Goal: Task Accomplishment & Management: Manage account settings

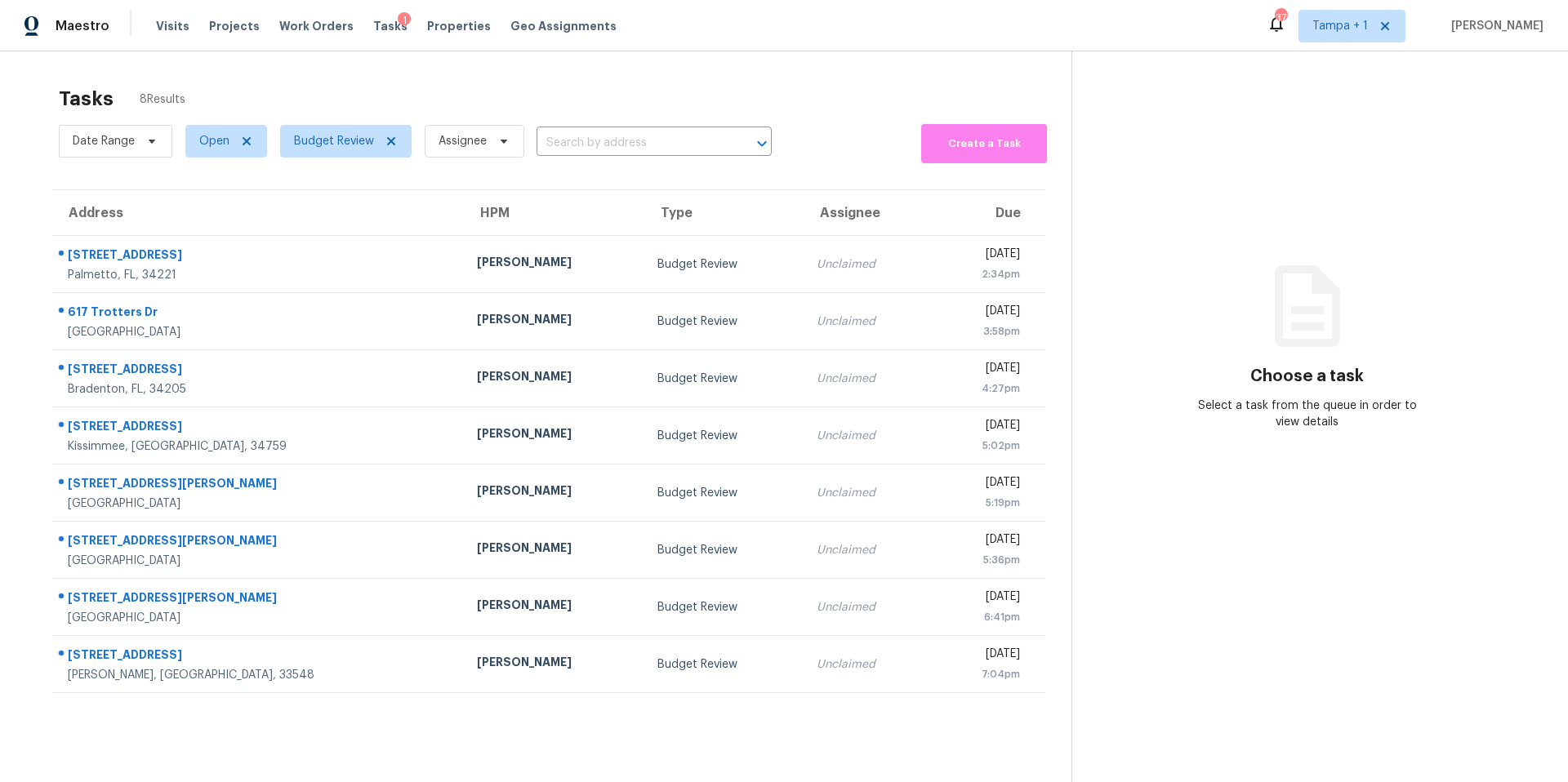
click at [380, 80] on div "Tasks 8 Results" at bounding box center [565, 99] width 1012 height 43
click at [397, 108] on div "Tasks 8 Results" at bounding box center [565, 99] width 1012 height 43
click at [326, 131] on span "Budget Review" at bounding box center [346, 141] width 131 height 33
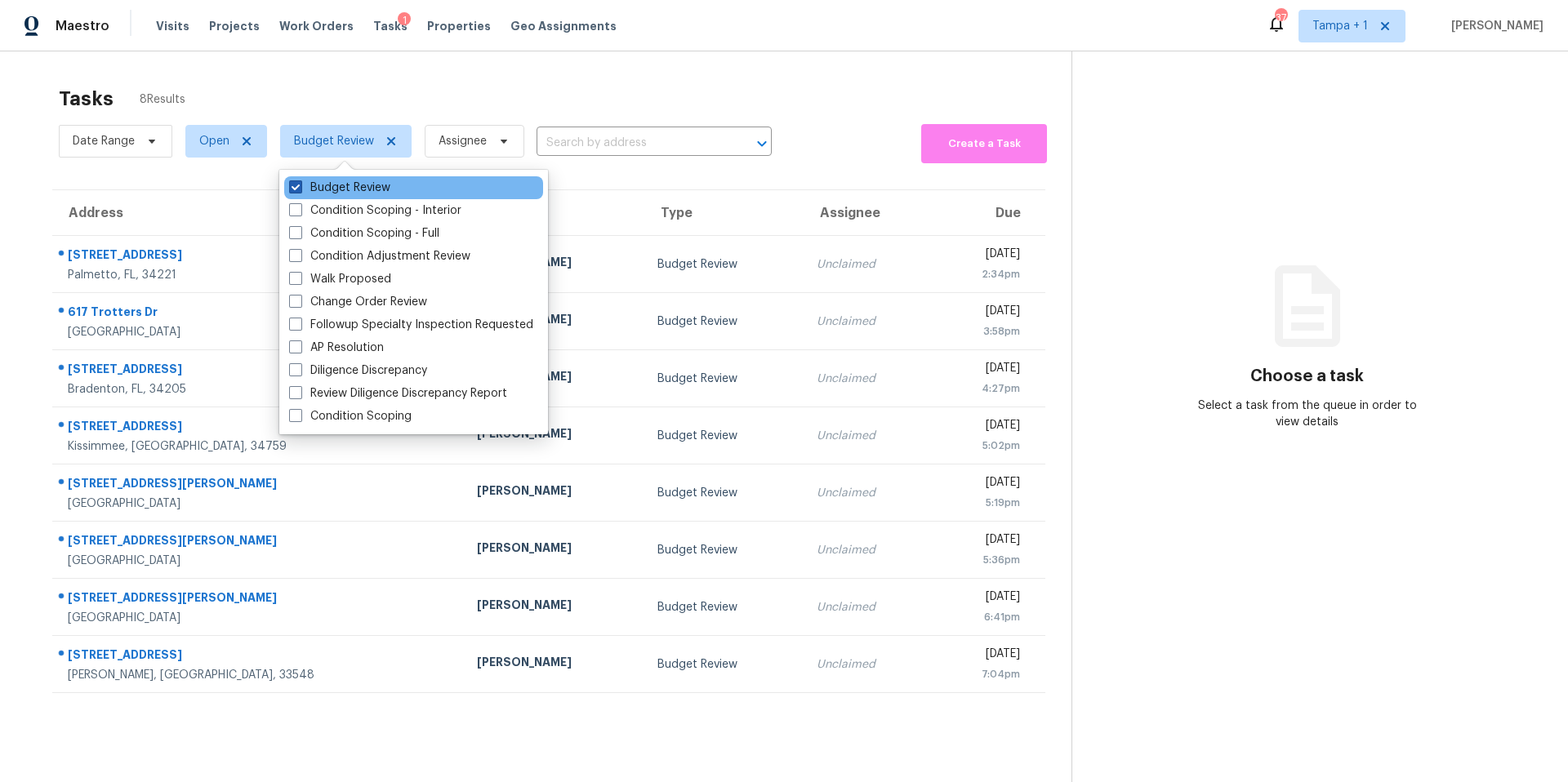
click at [293, 188] on span at bounding box center [296, 187] width 13 height 13
click at [293, 188] on input "Budget Review" at bounding box center [294, 185] width 11 height 11
checkbox input "false"
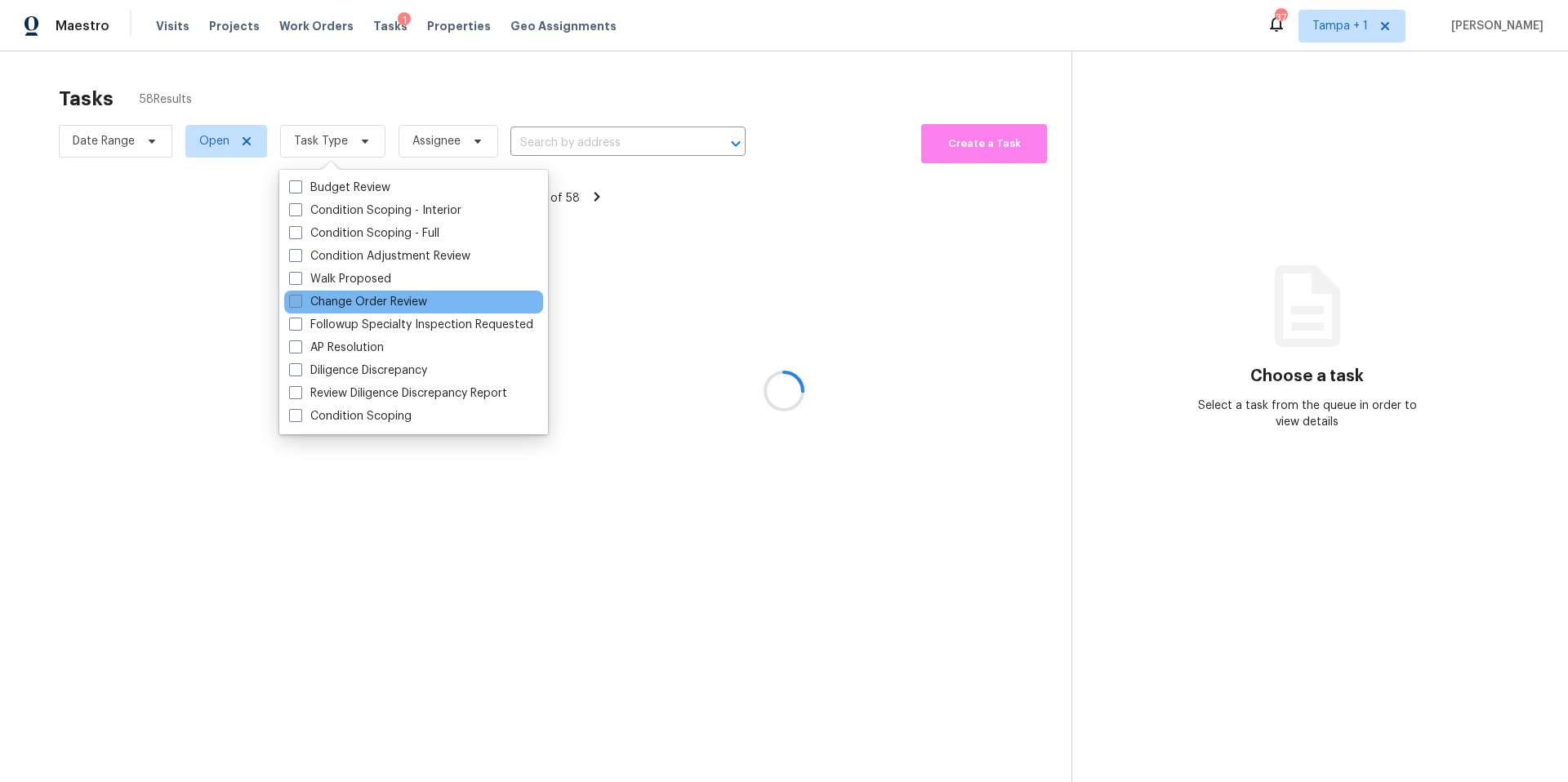
click at [302, 305] on label "Change Order Review" at bounding box center [358, 302] width 138 height 16
click at [300, 305] on input "Change Order Review" at bounding box center [294, 299] width 11 height 11
click at [297, 305] on span at bounding box center [296, 301] width 13 height 13
click at [297, 305] on input "Change Order Review" at bounding box center [294, 299] width 11 height 11
checkbox input "false"
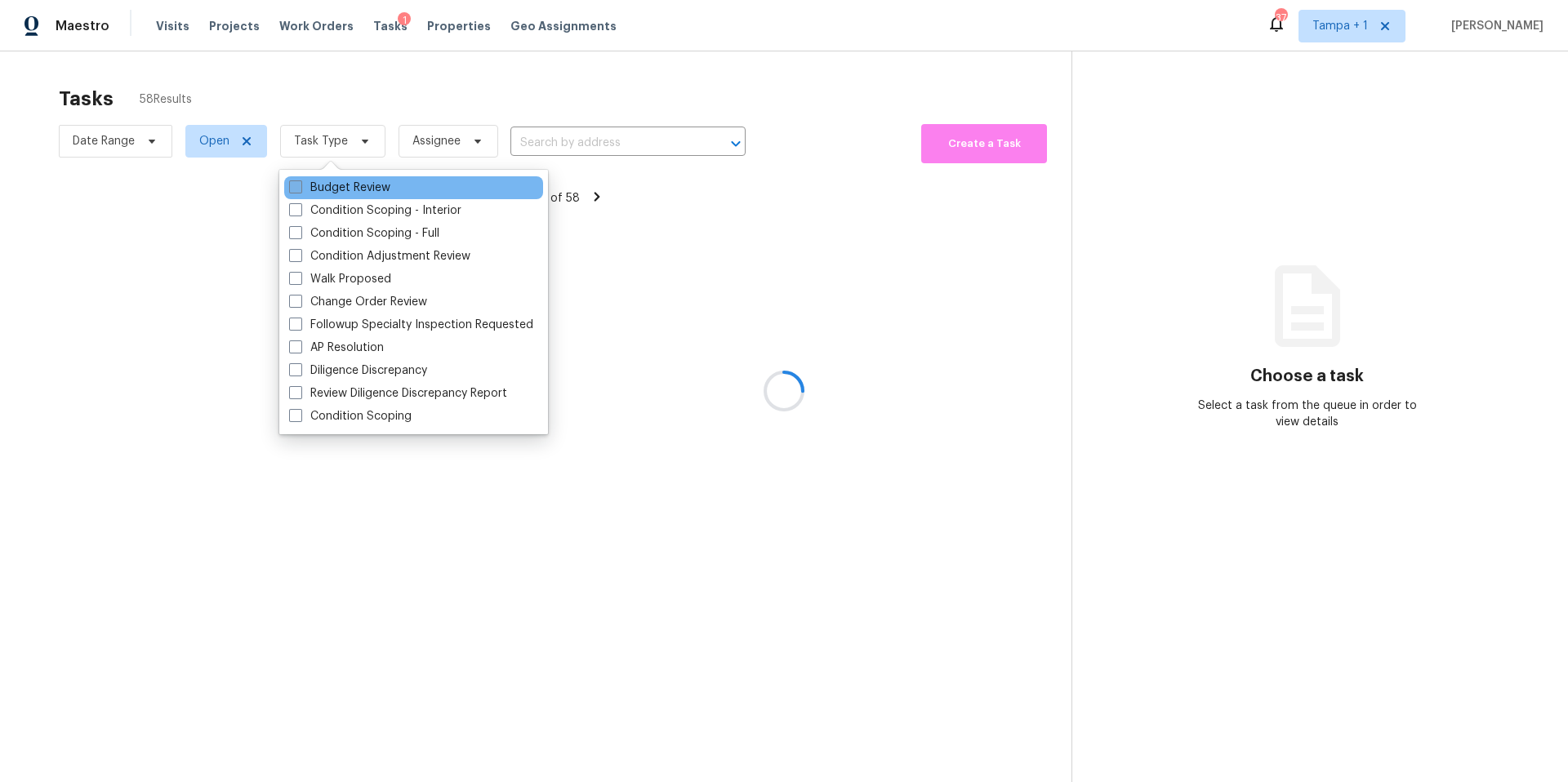
click at [308, 189] on label "Budget Review" at bounding box center [339, 188] width 101 height 16
click at [300, 189] on input "Budget Review" at bounding box center [294, 185] width 11 height 11
checkbox input "true"
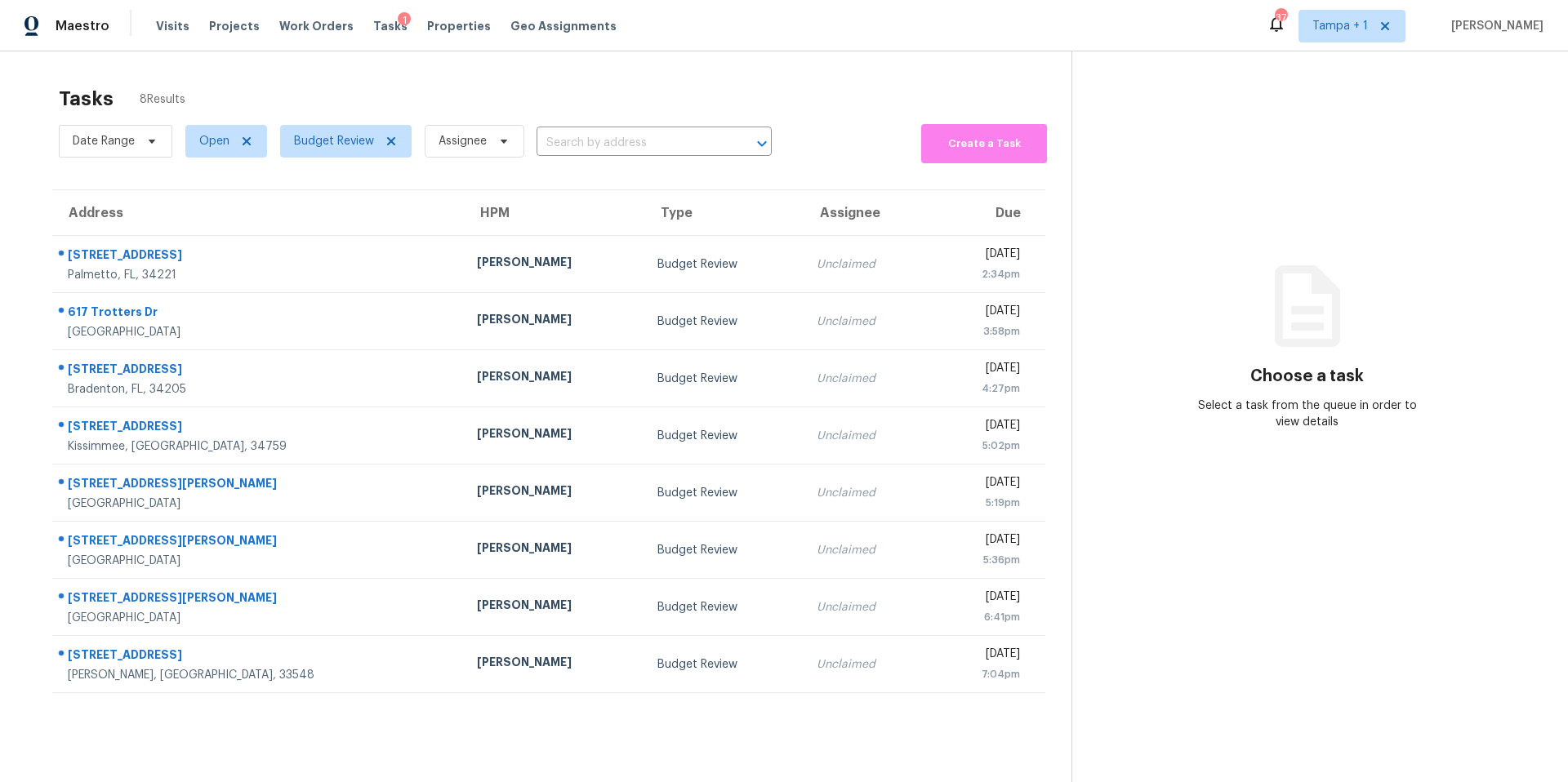
click at [156, 393] on div "Bradenton, FL, 34205" at bounding box center [259, 389] width 383 height 16
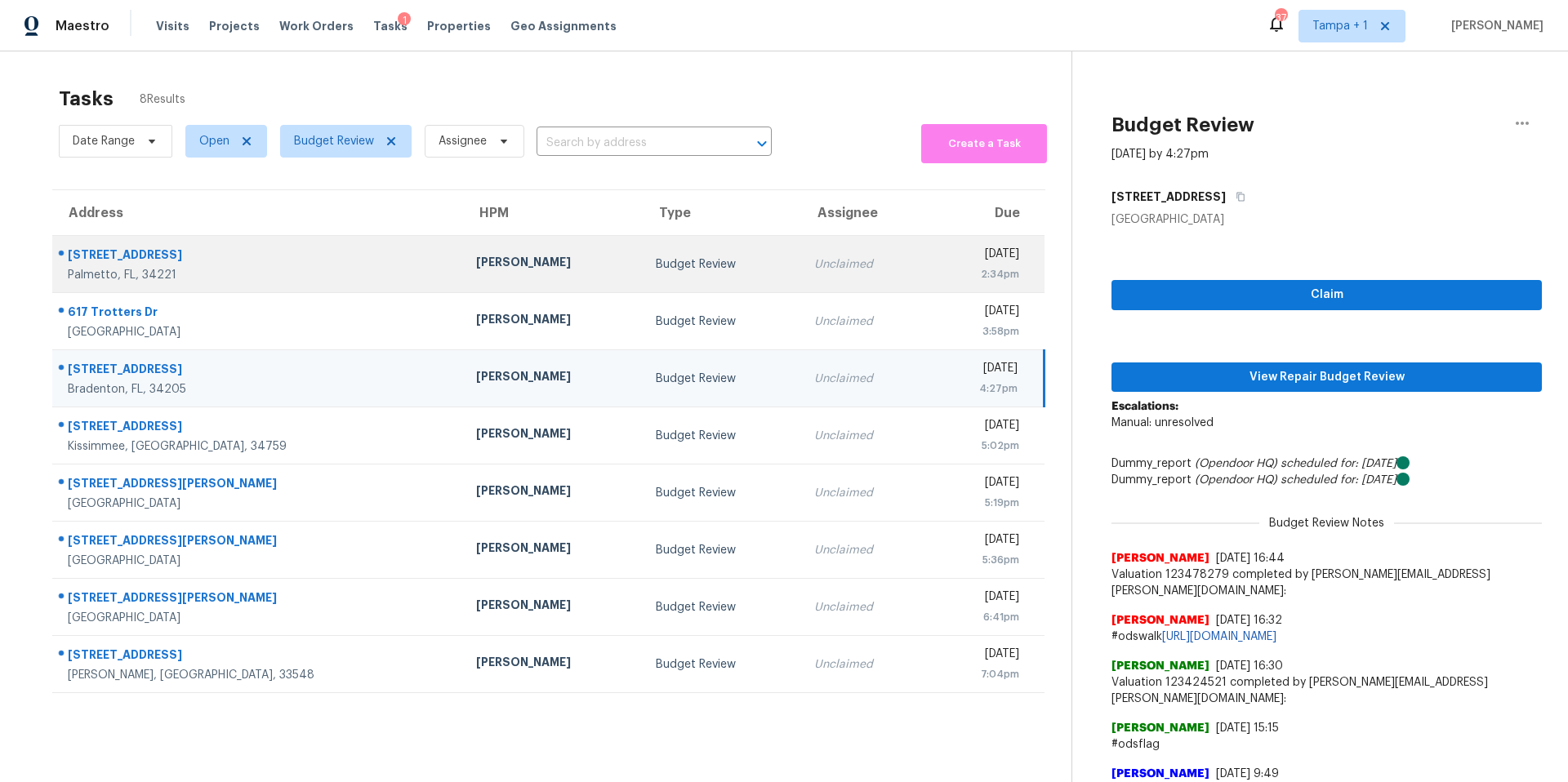
click at [210, 268] on div "Palmetto, FL, 34221" at bounding box center [258, 275] width 382 height 16
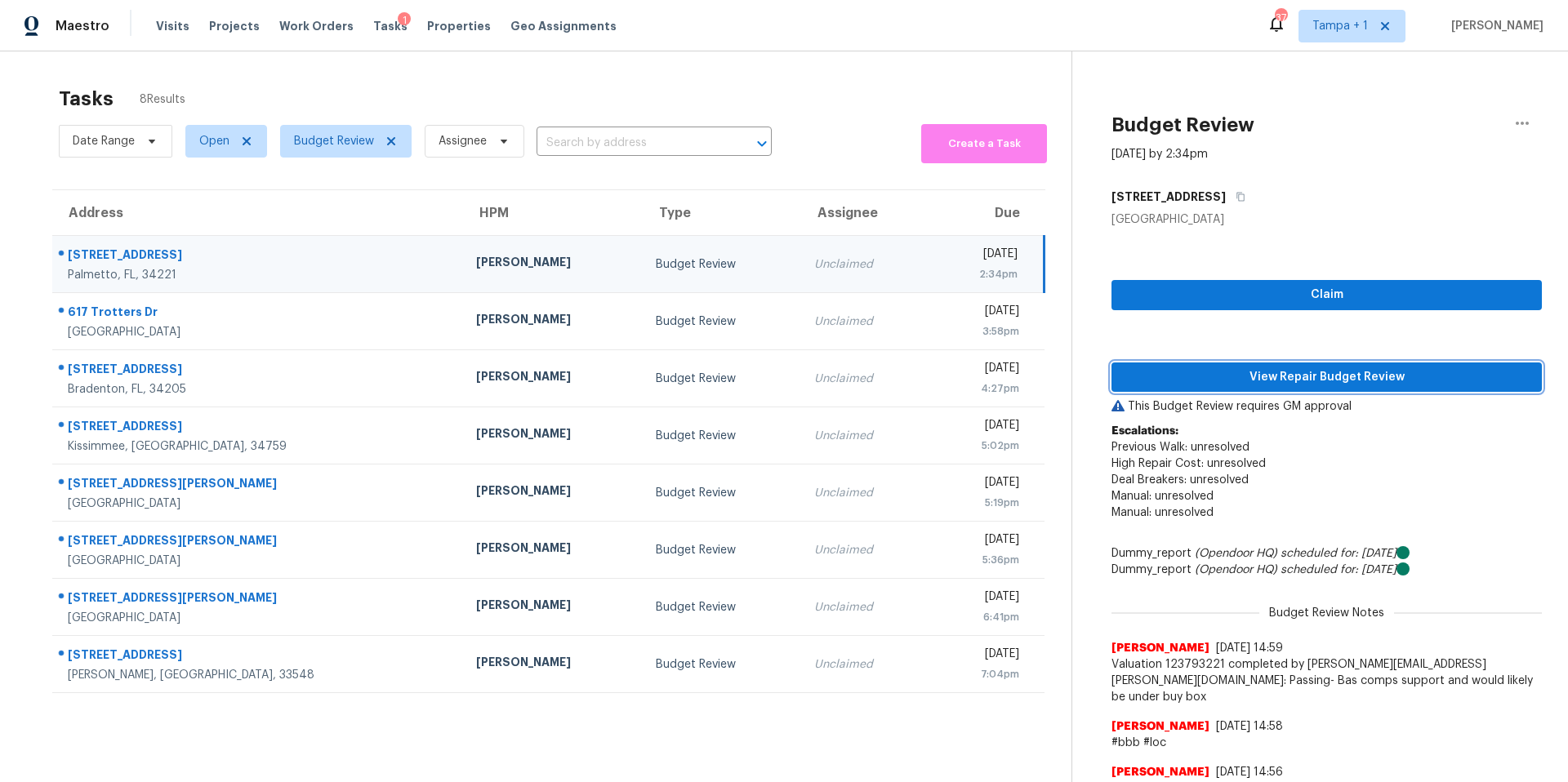
click at [1229, 377] on span "View Repair Budget Review" at bounding box center [1326, 377] width 404 height 21
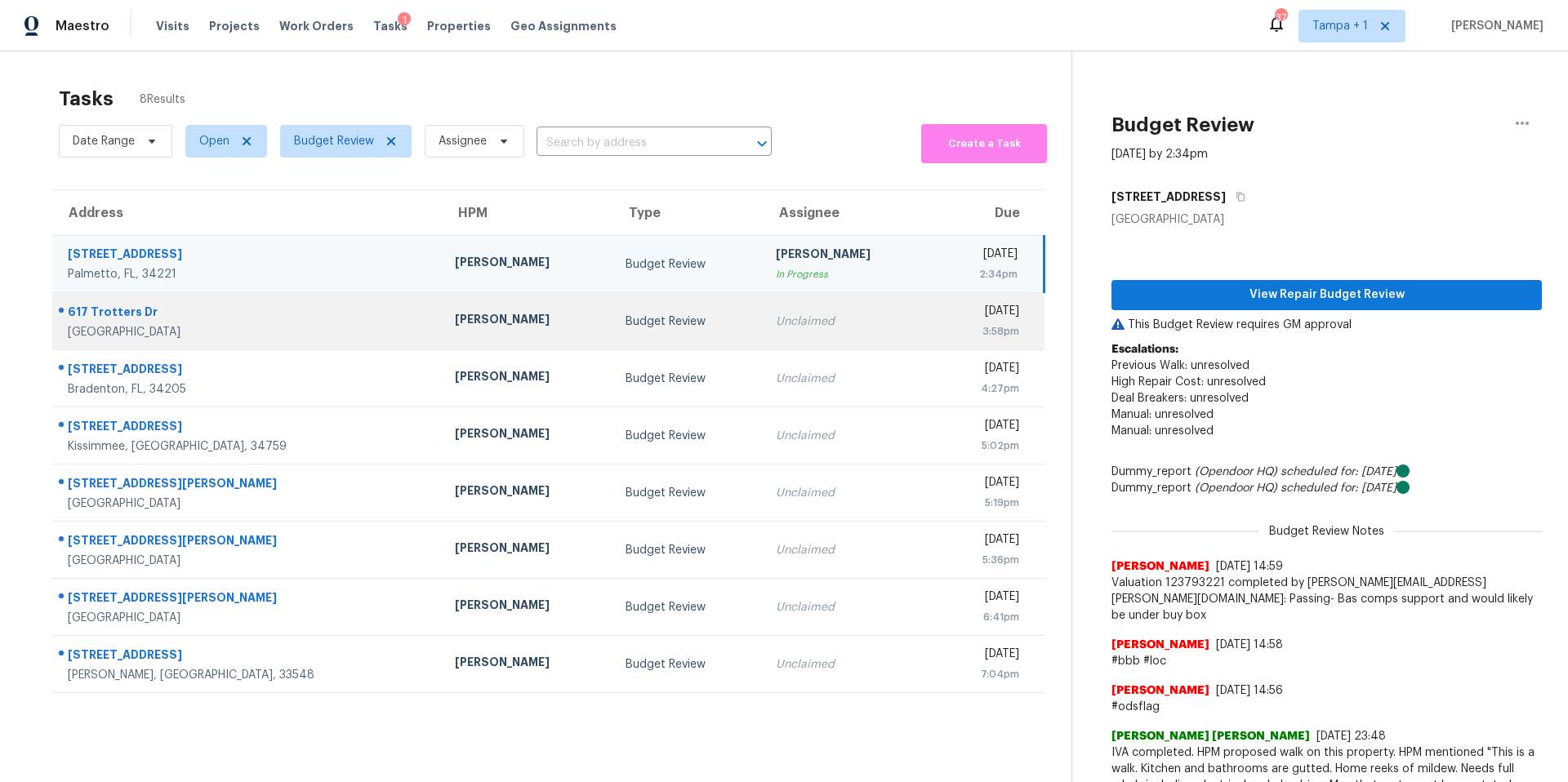
click at [454, 318] on div "[PERSON_NAME]" at bounding box center [527, 321] width 145 height 21
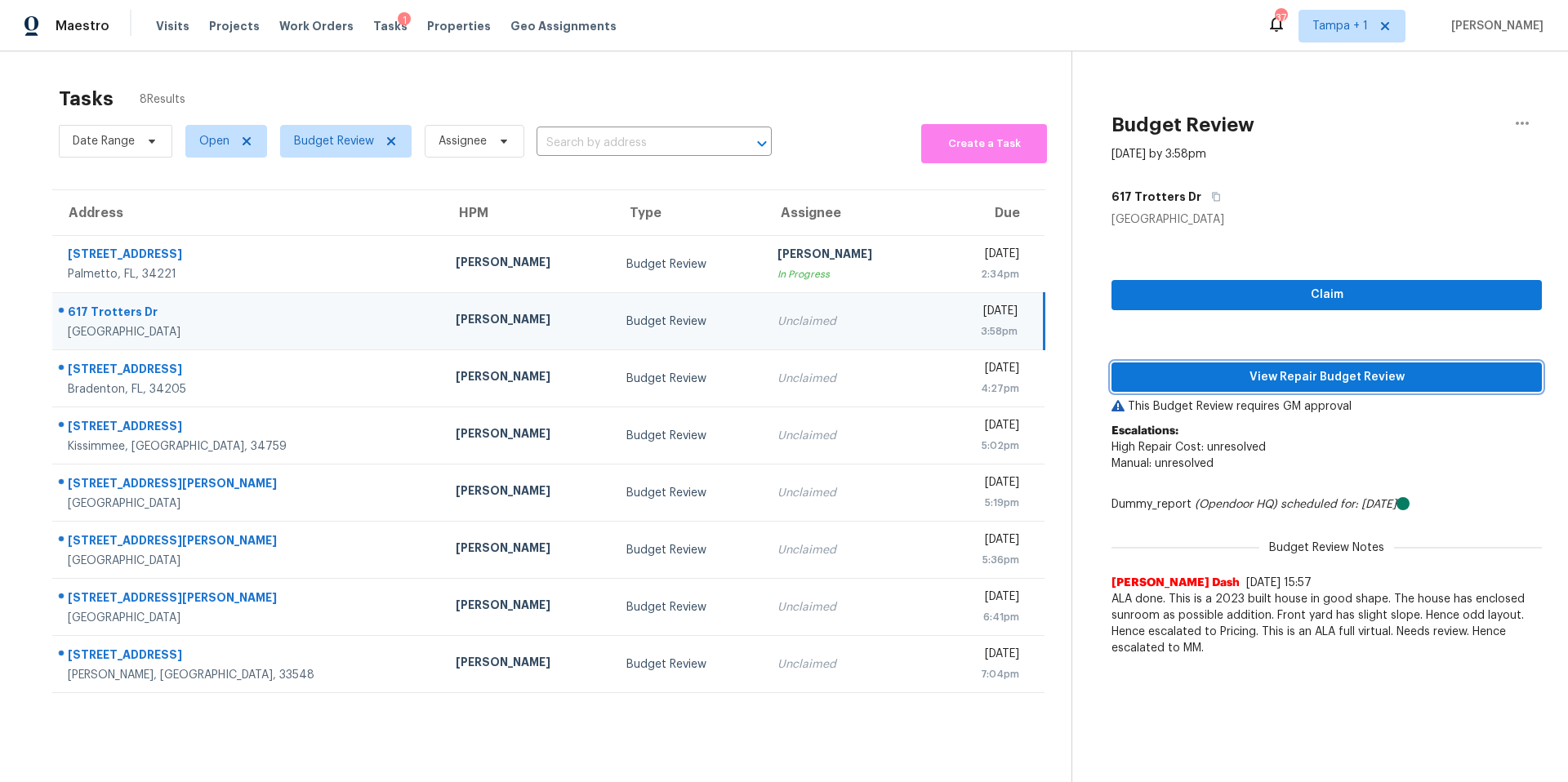
drag, startPoint x: 1220, startPoint y: 381, endPoint x: 1171, endPoint y: 381, distance: 49.0
click at [1220, 381] on span "View Repair Budget Review" at bounding box center [1326, 377] width 404 height 21
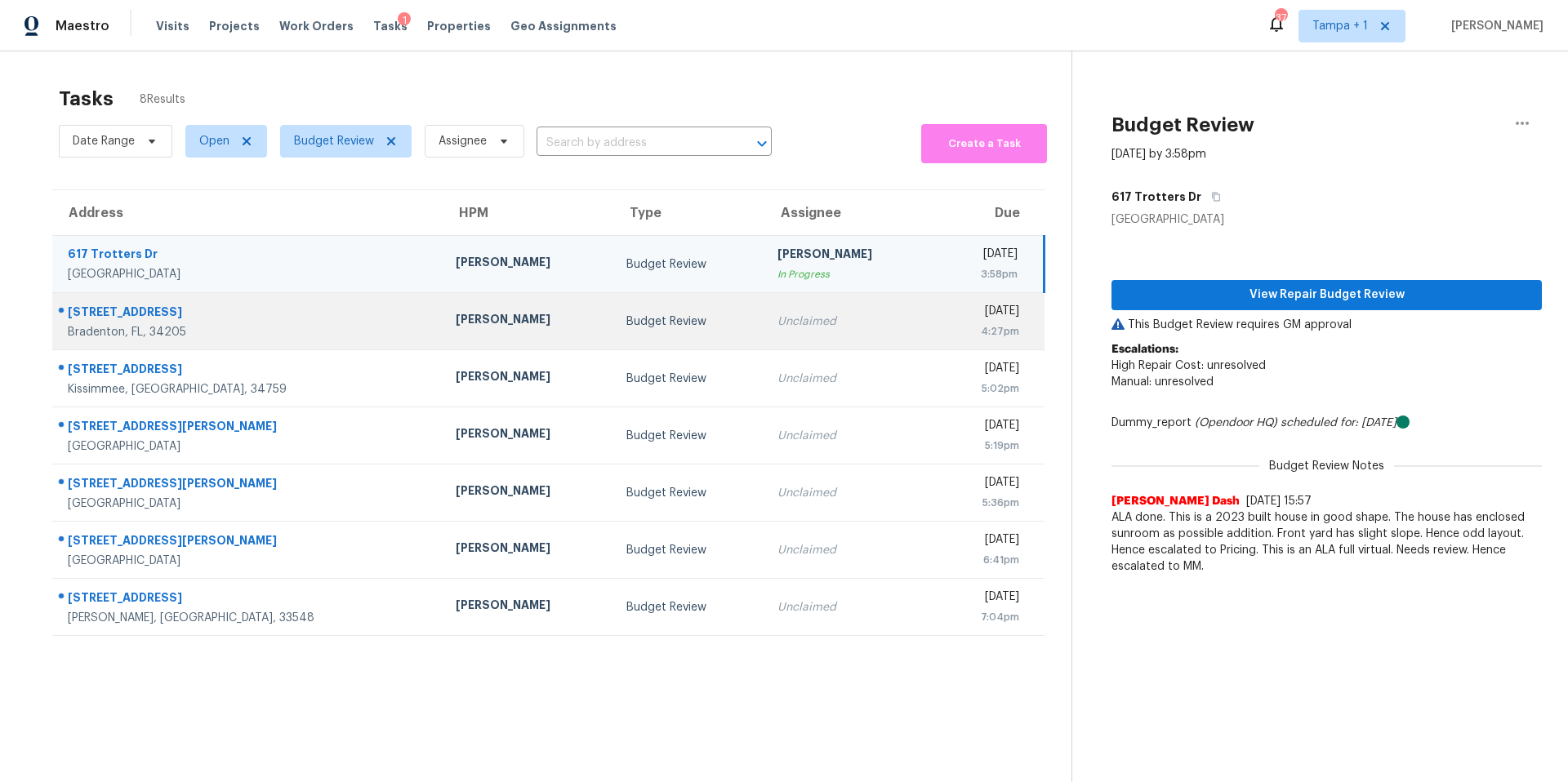
click at [455, 315] on div "[PERSON_NAME]" at bounding box center [528, 321] width 145 height 21
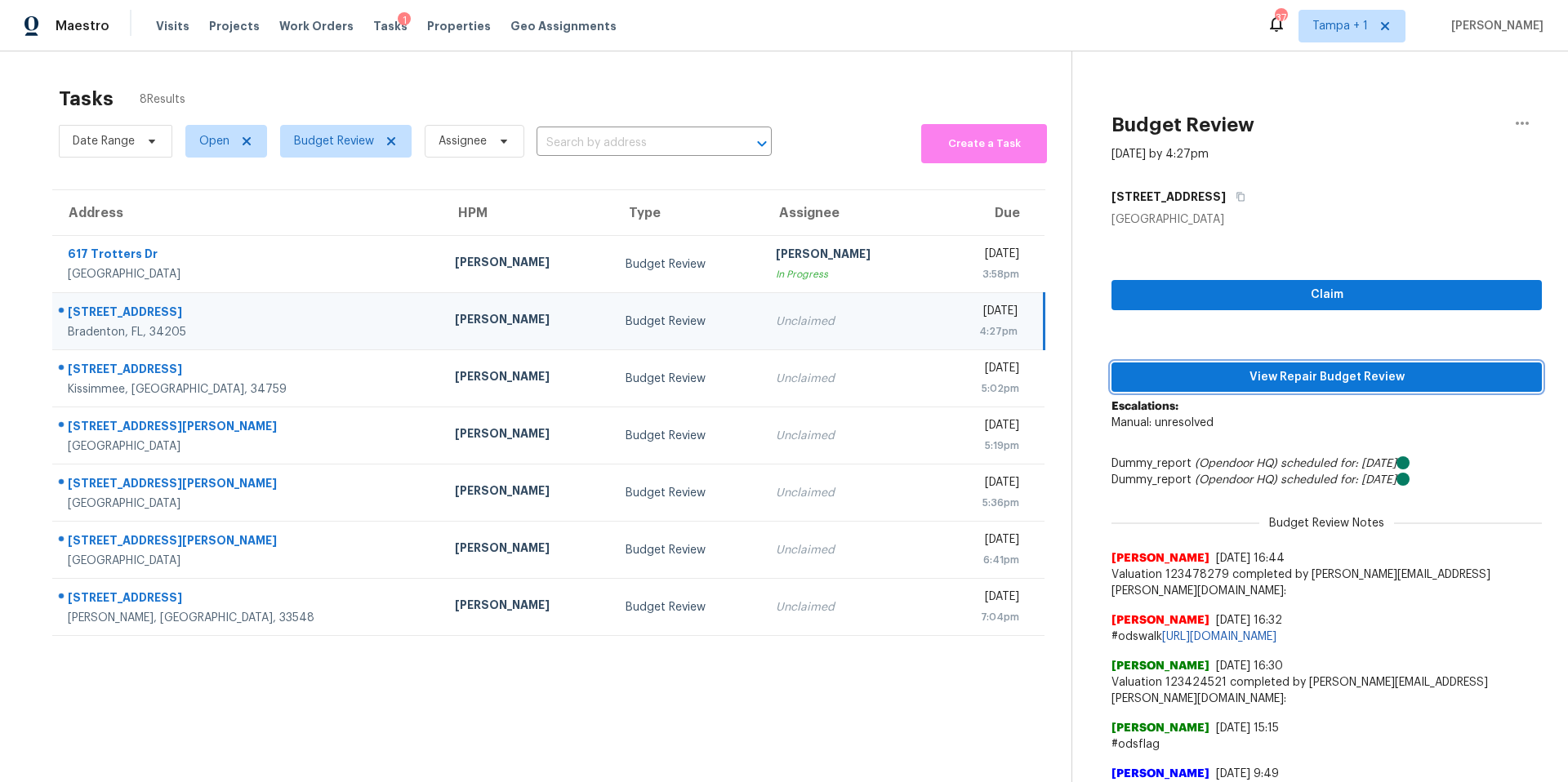
click at [1191, 381] on span "View Repair Budget Review" at bounding box center [1326, 377] width 404 height 21
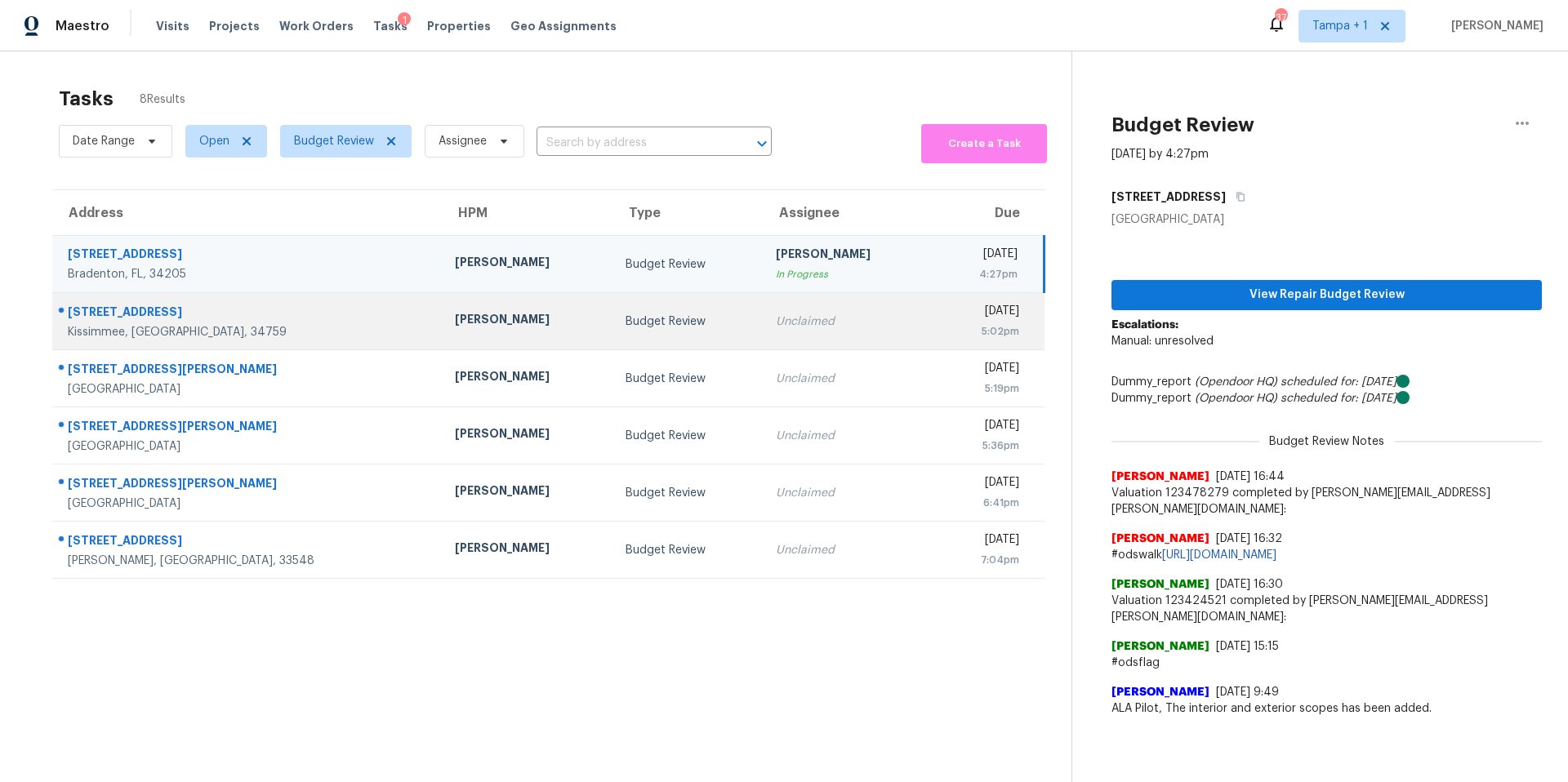
click at [442, 338] on td "[PERSON_NAME]" at bounding box center [528, 322] width 171 height 58
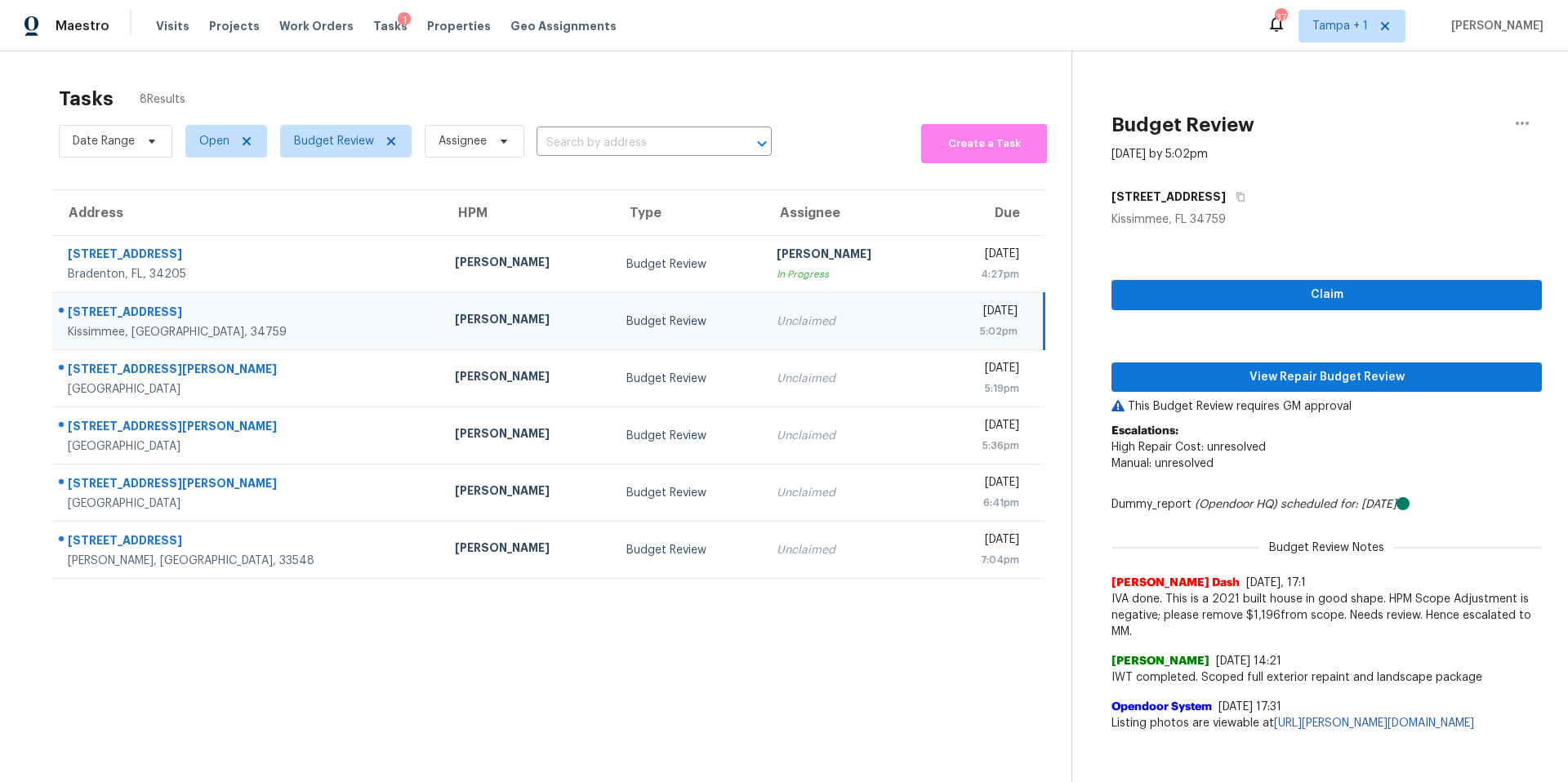
click at [1241, 396] on div "Claim View Repair Budget Review This Budget Review requires GM approval Escalat…" at bounding box center [1326, 483] width 431 height 512
click at [1247, 381] on span "View Repair Budget Review" at bounding box center [1326, 377] width 404 height 21
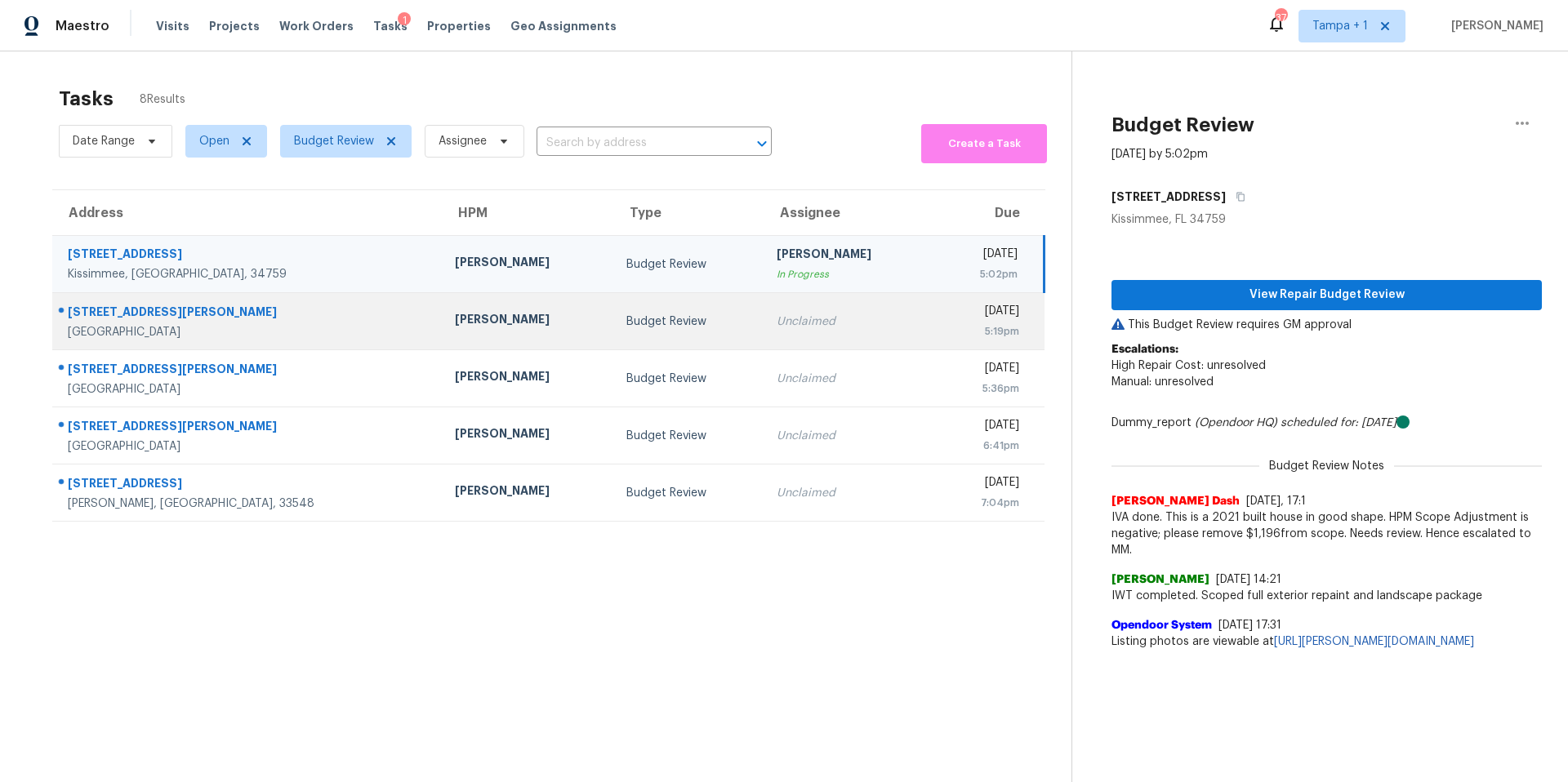
click at [454, 315] on div "[PERSON_NAME]" at bounding box center [527, 321] width 145 height 21
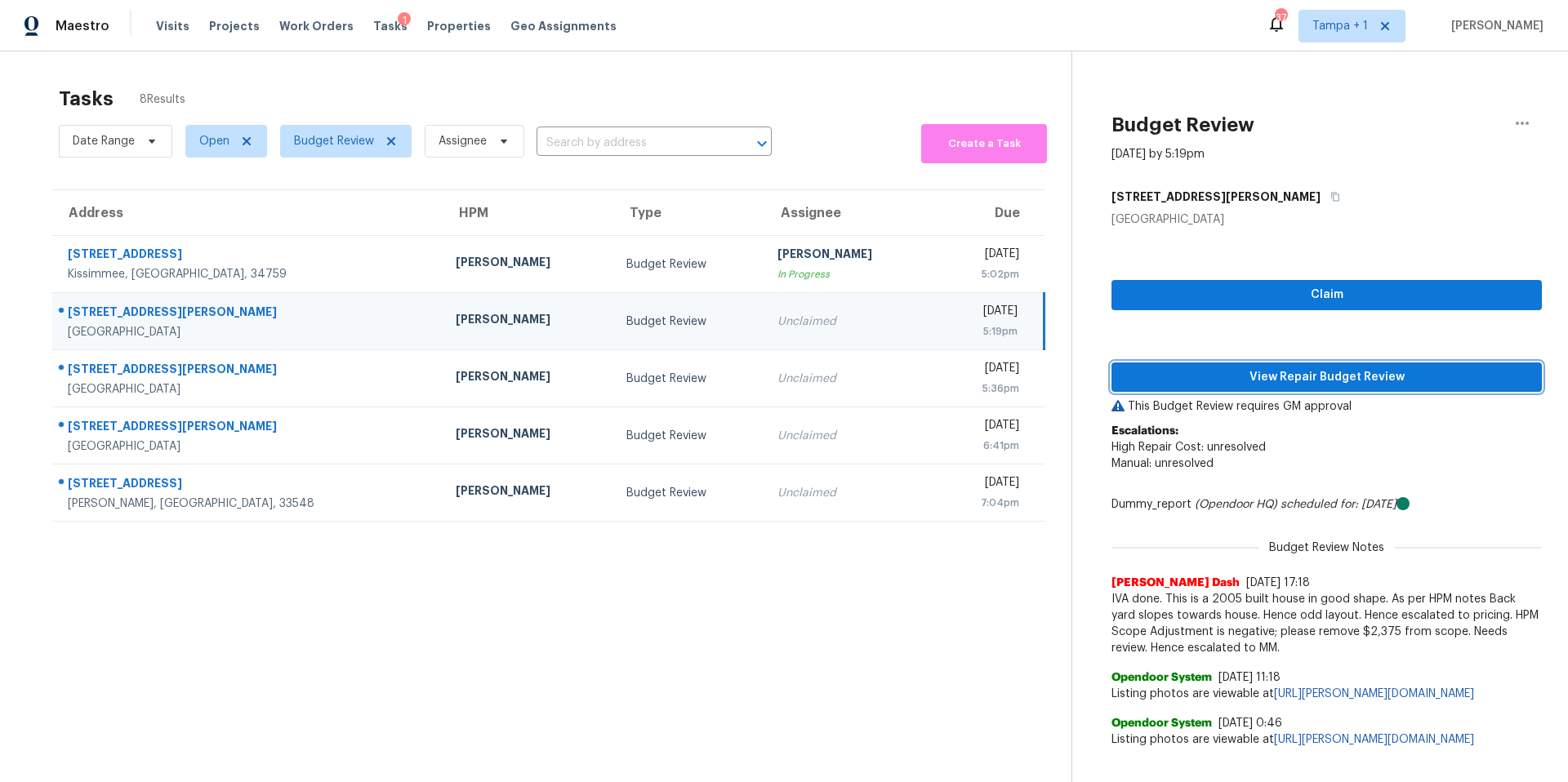
click at [1279, 377] on span "View Repair Budget Review" at bounding box center [1326, 377] width 404 height 21
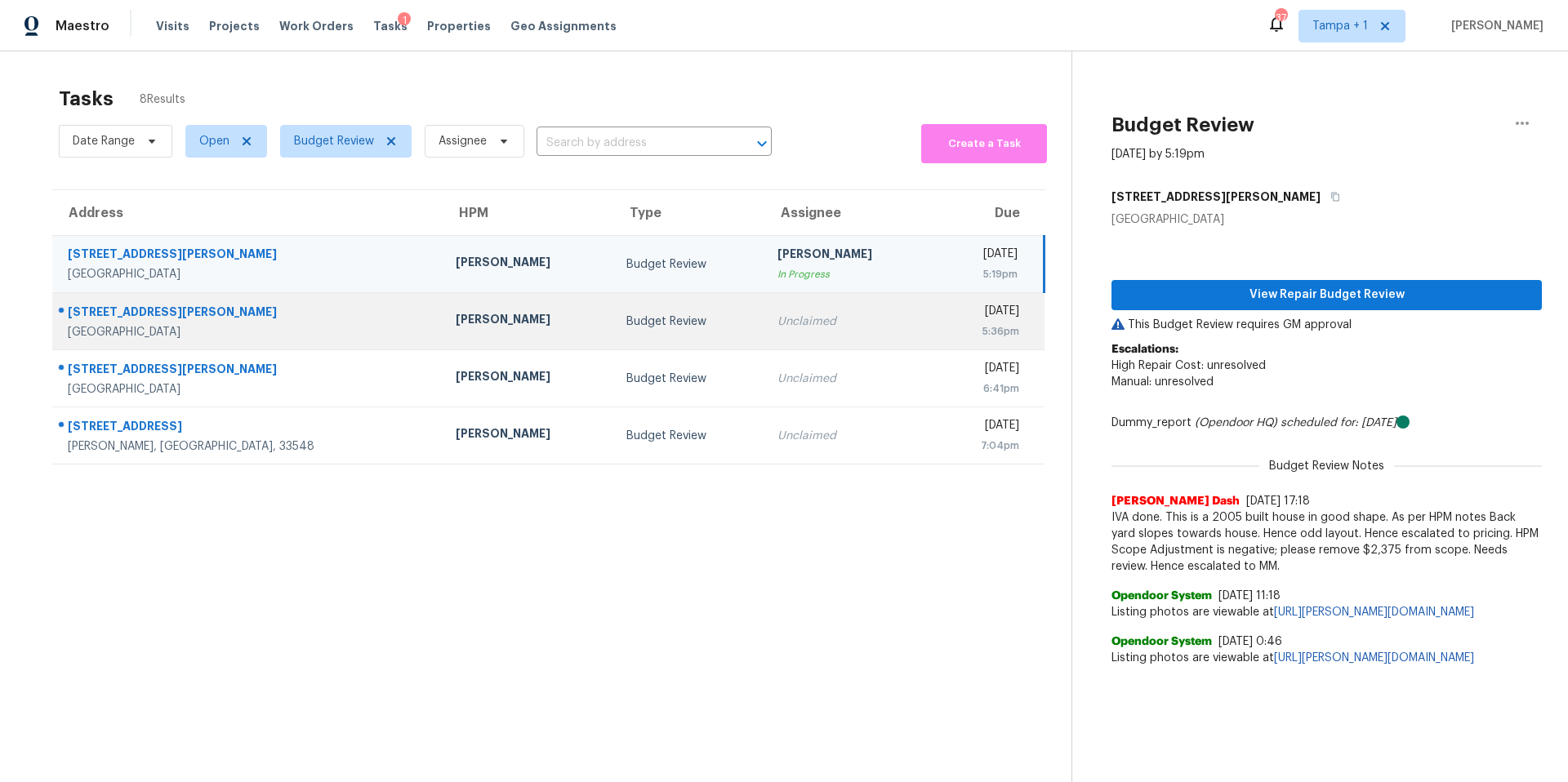
click at [455, 329] on div "[PERSON_NAME]" at bounding box center [528, 321] width 145 height 21
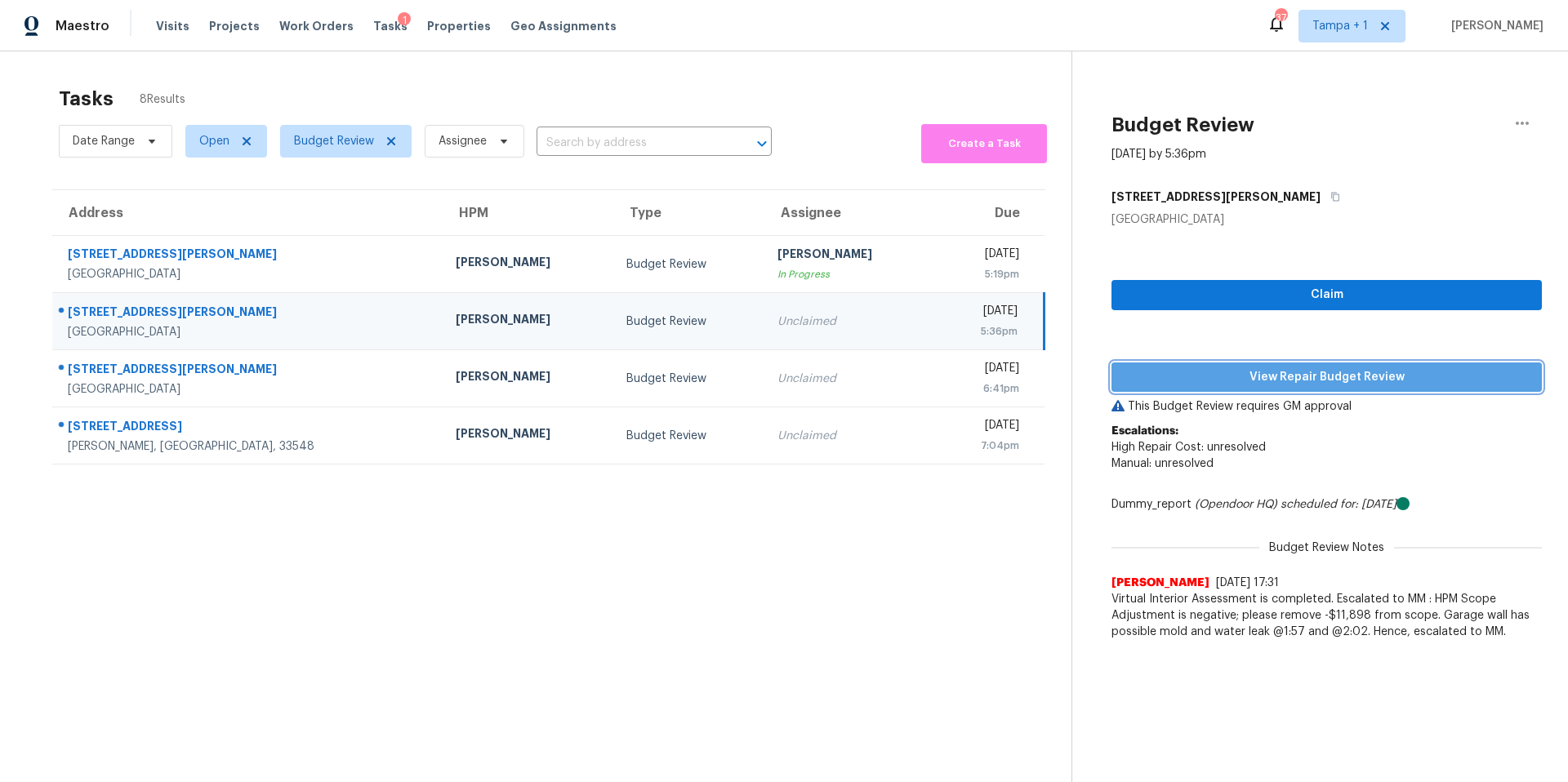
click at [1342, 375] on span "View Repair Budget Review" at bounding box center [1326, 377] width 404 height 21
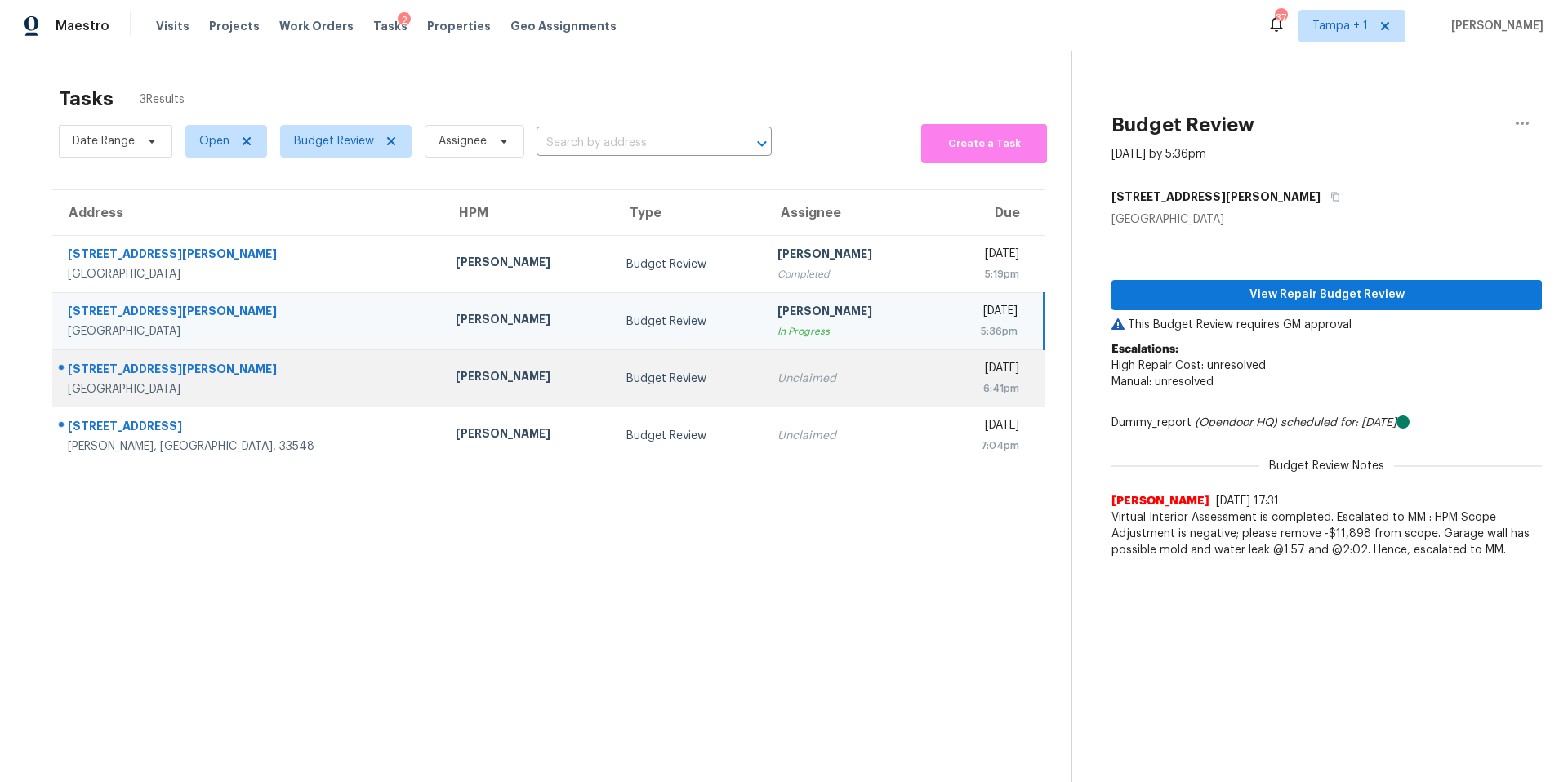
click at [449, 365] on td "[PERSON_NAME]" at bounding box center [528, 379] width 172 height 58
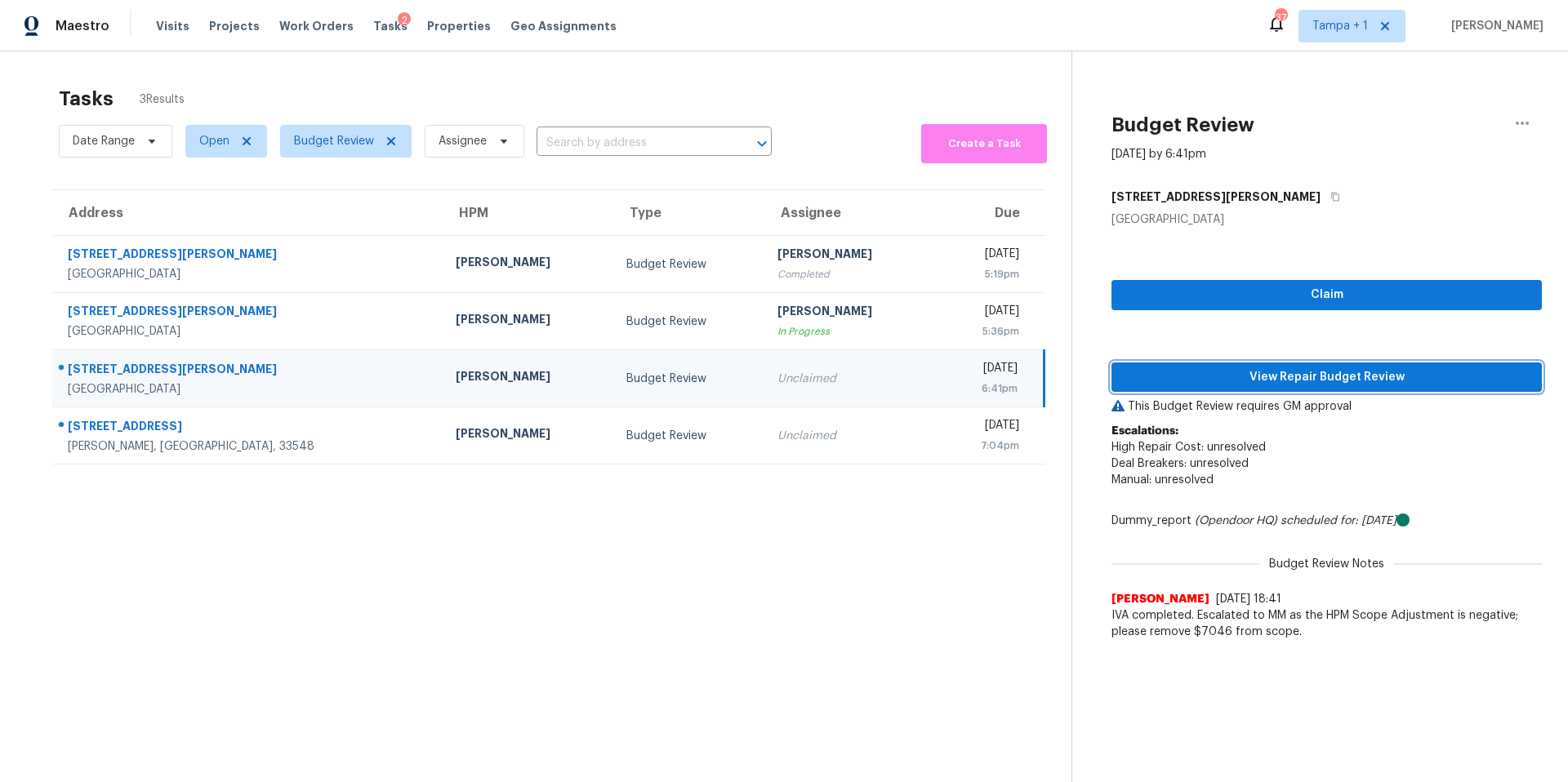
click at [1244, 380] on span "View Repair Budget Review" at bounding box center [1326, 377] width 404 height 21
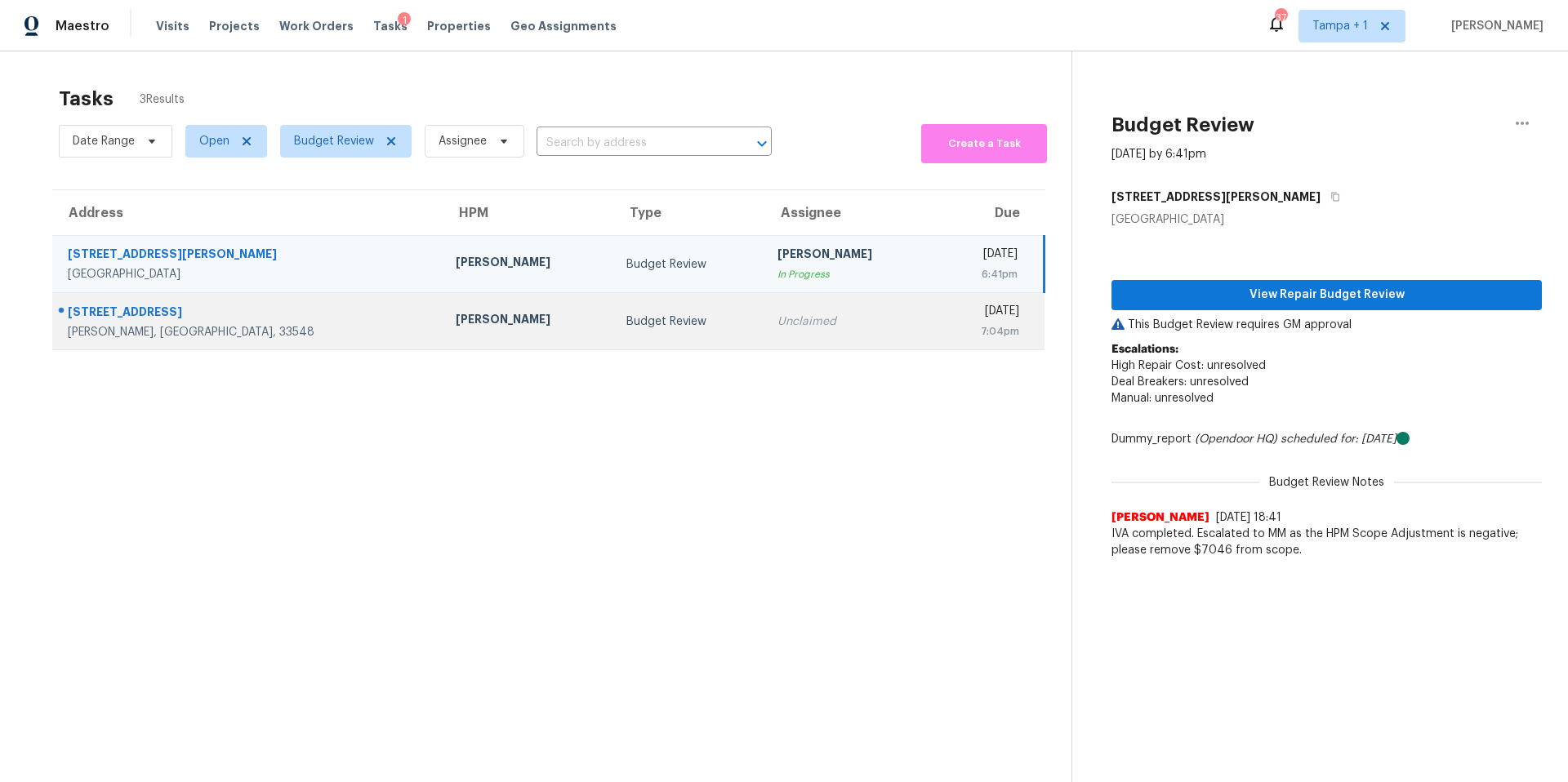
click at [455, 325] on div "[PERSON_NAME]" at bounding box center [528, 321] width 145 height 21
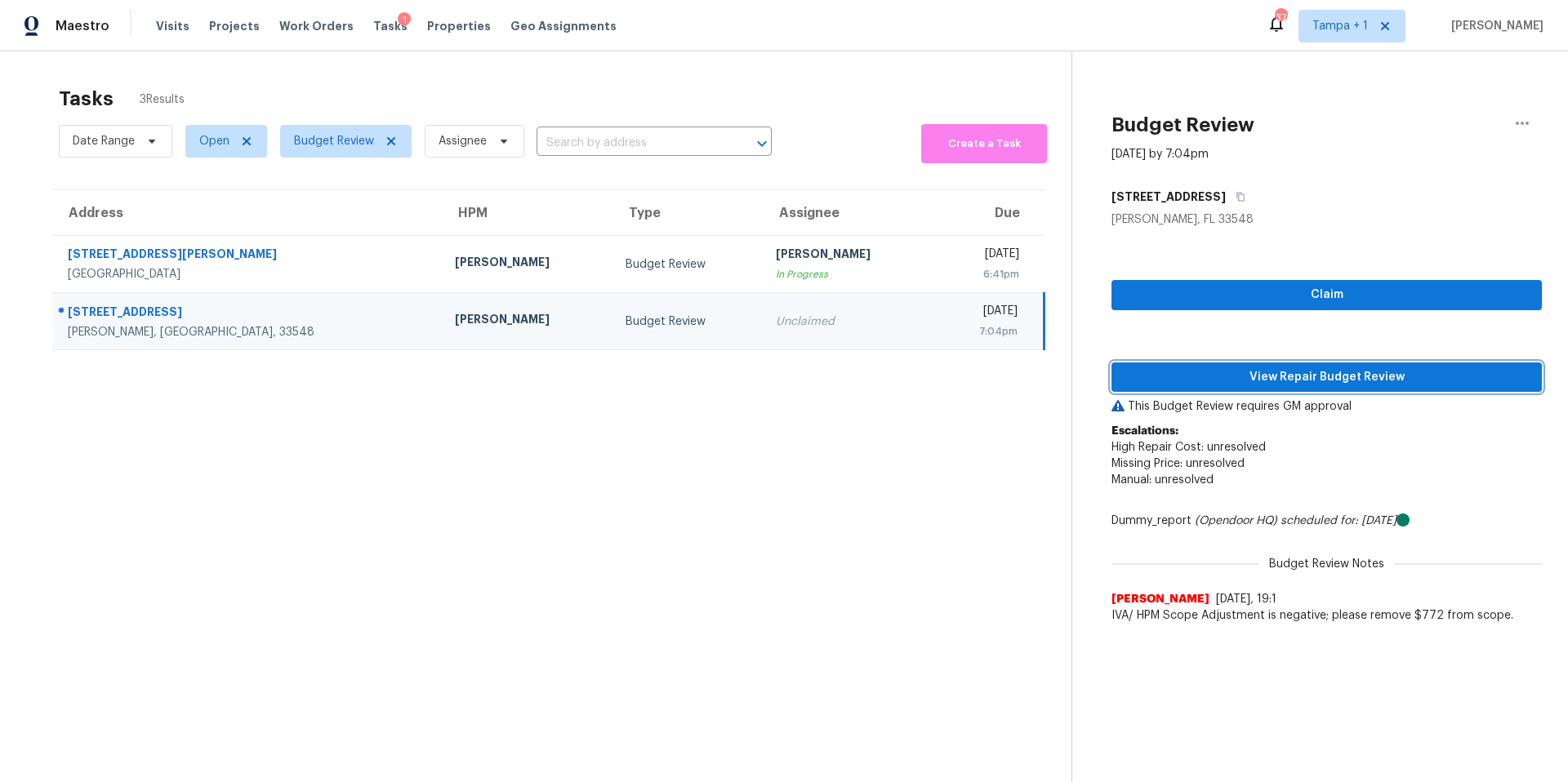
click at [1251, 370] on span "View Repair Budget Review" at bounding box center [1326, 377] width 404 height 21
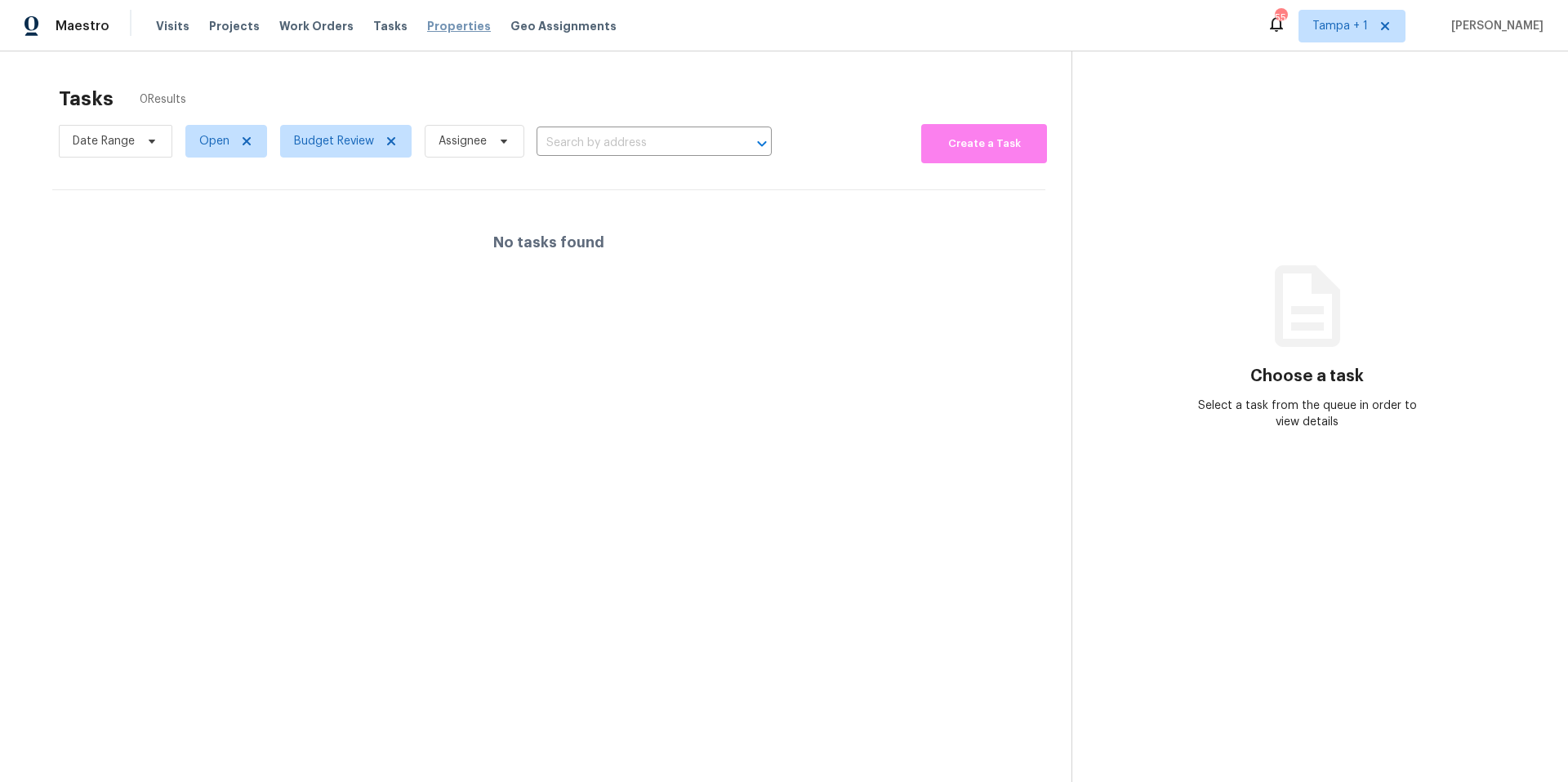
click at [427, 32] on span "Properties" at bounding box center [459, 26] width 64 height 16
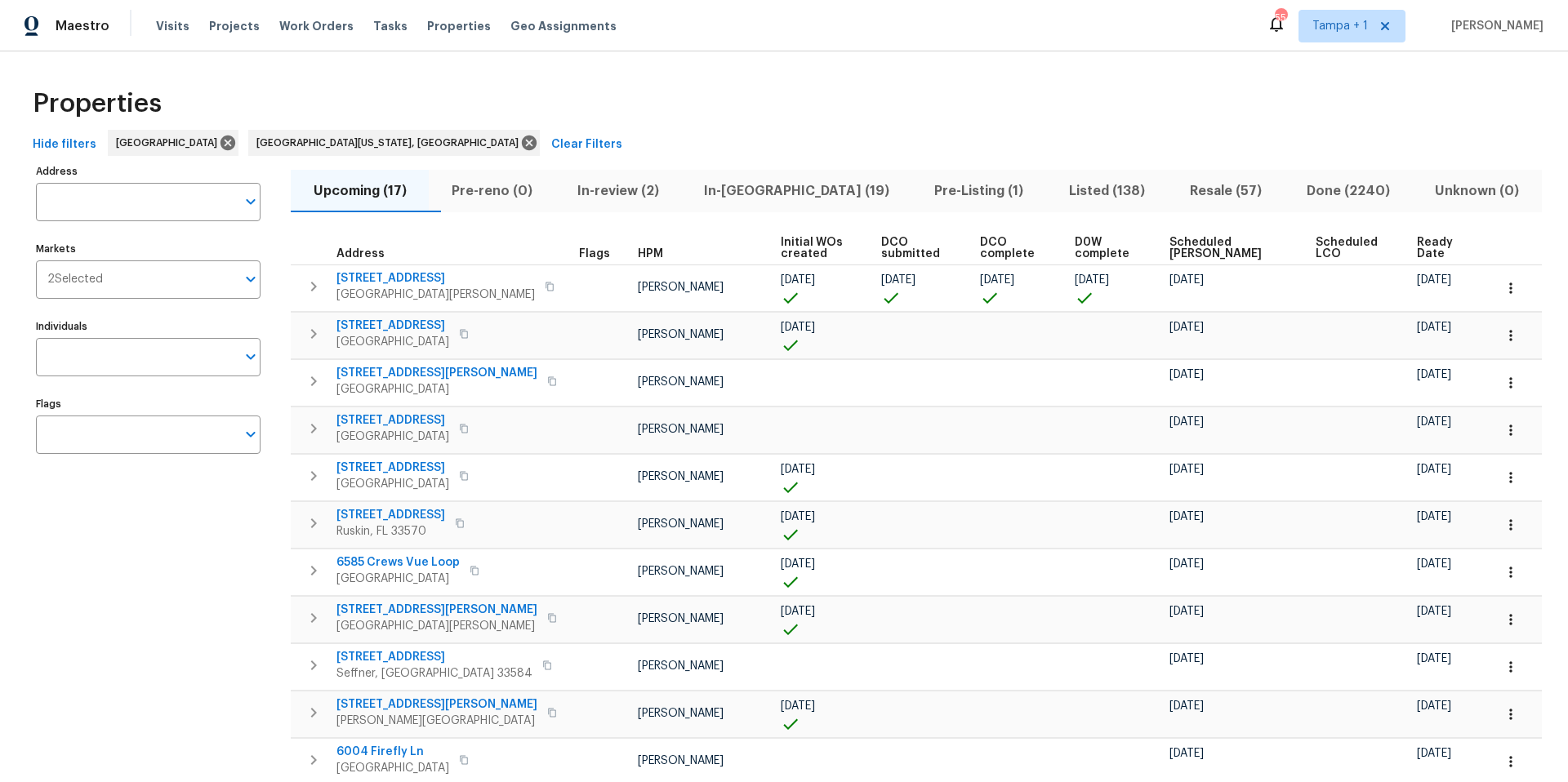
click at [1421, 249] on span "Ready Date" at bounding box center [1441, 248] width 48 height 23
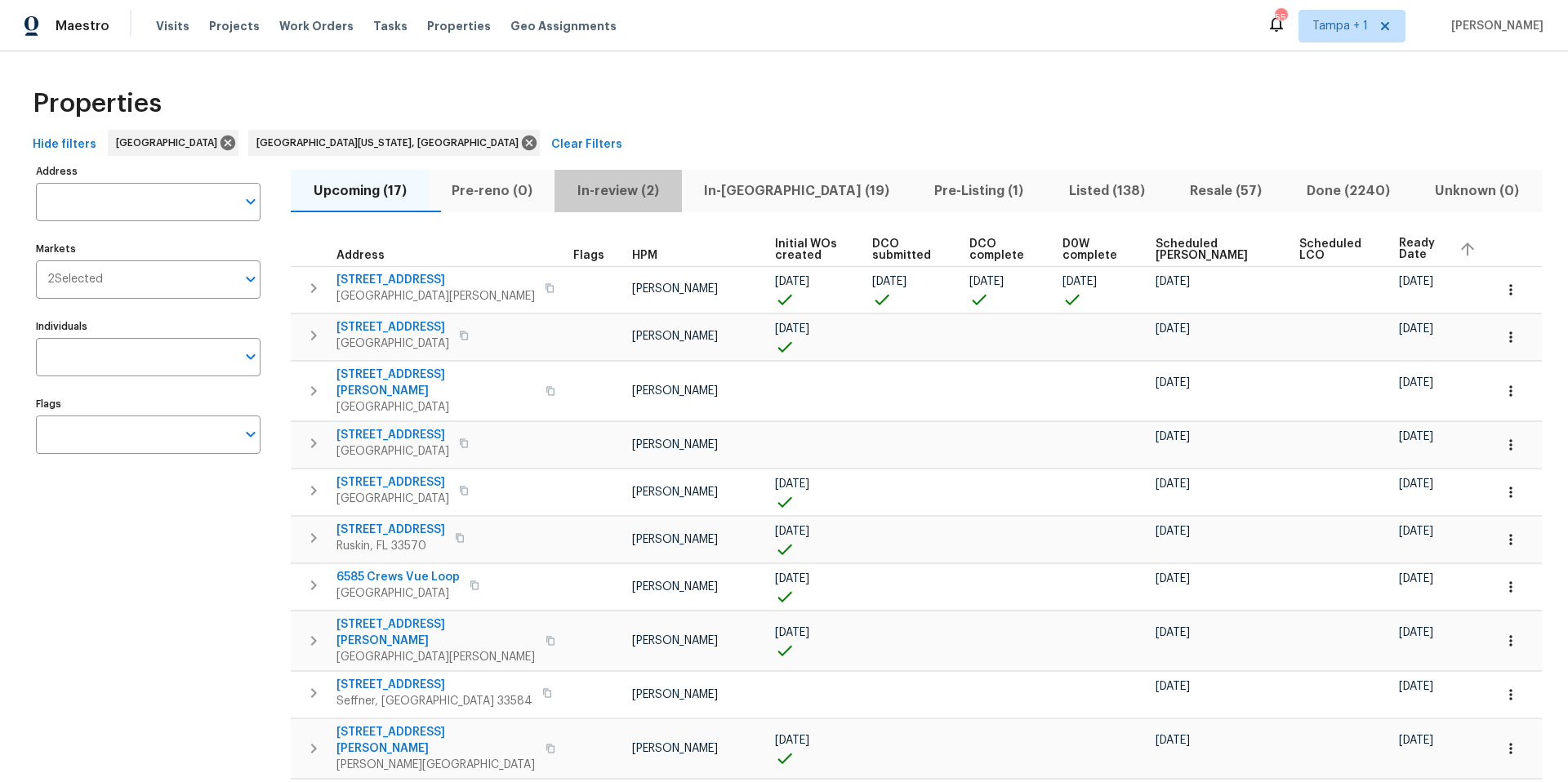
click at [643, 191] on span "In-review (2)" at bounding box center [618, 191] width 107 height 23
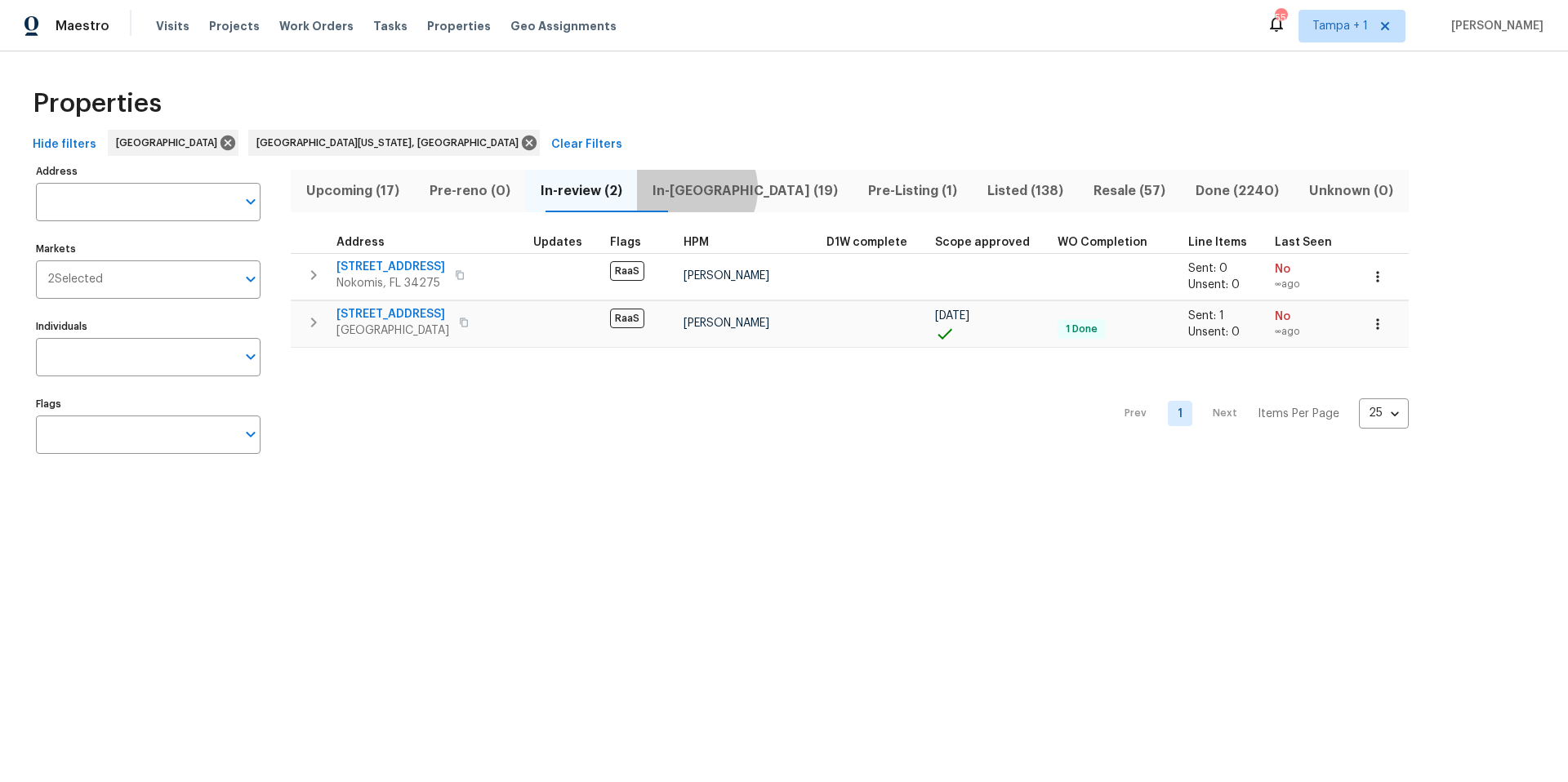
click at [720, 189] on span "In-[GEOGRAPHIC_DATA] (19)" at bounding box center [745, 191] width 196 height 23
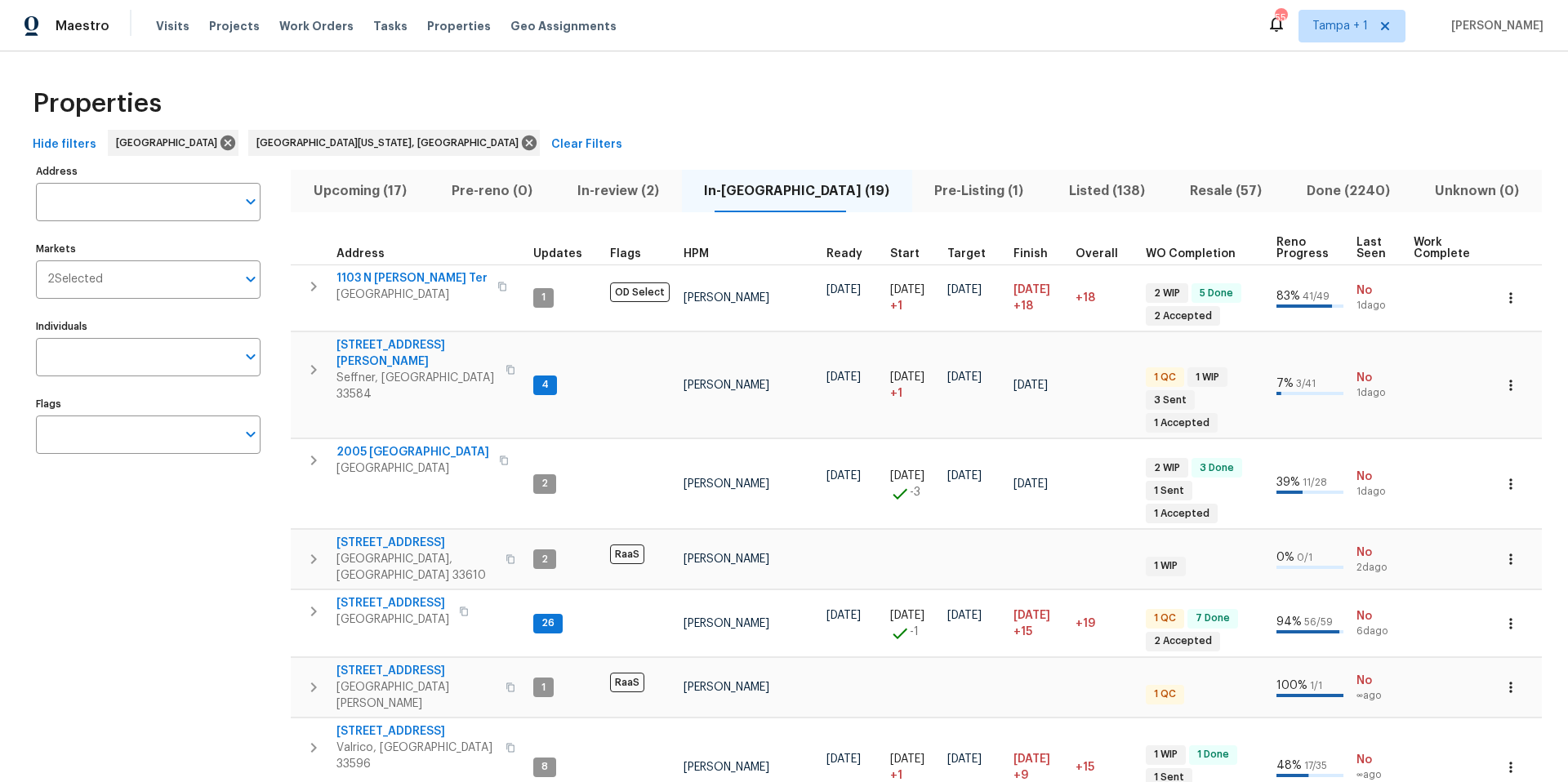
click at [935, 196] on span "Pre-Listing (1)" at bounding box center [979, 191] width 114 height 23
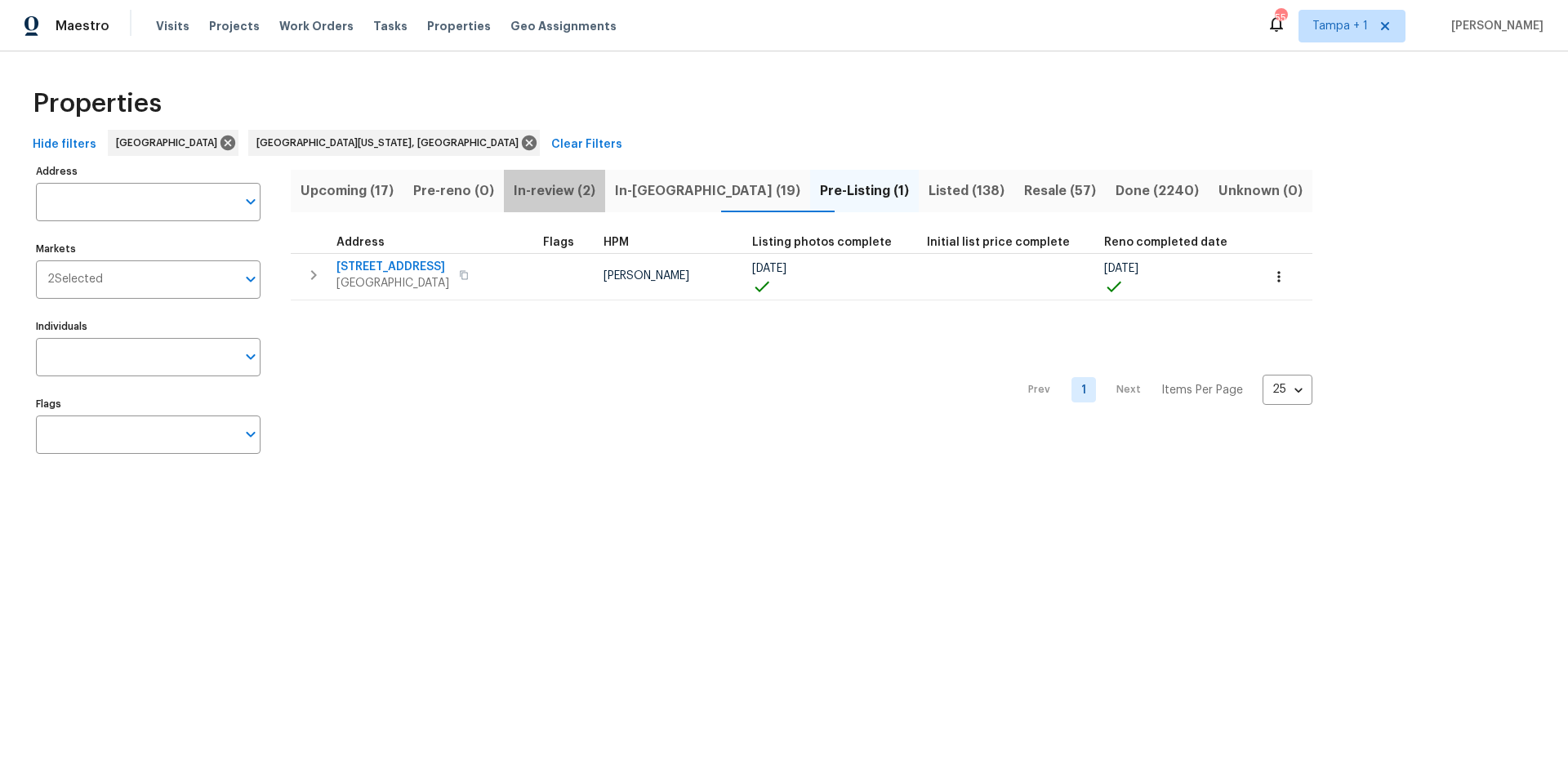
click at [565, 194] on span "In-review (2)" at bounding box center [554, 191] width 81 height 23
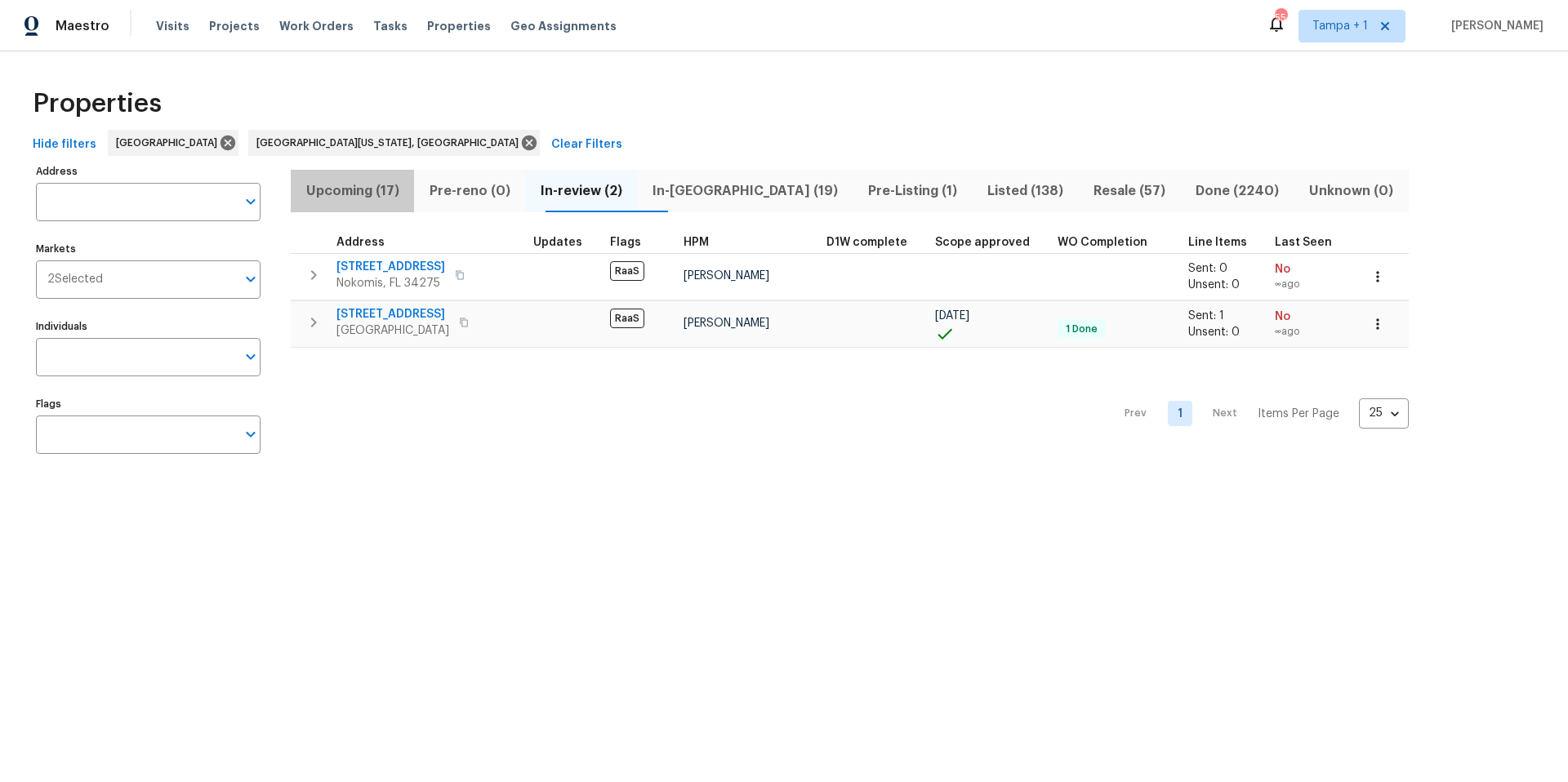
click at [321, 199] on span "Upcoming (17)" at bounding box center [353, 191] width 104 height 23
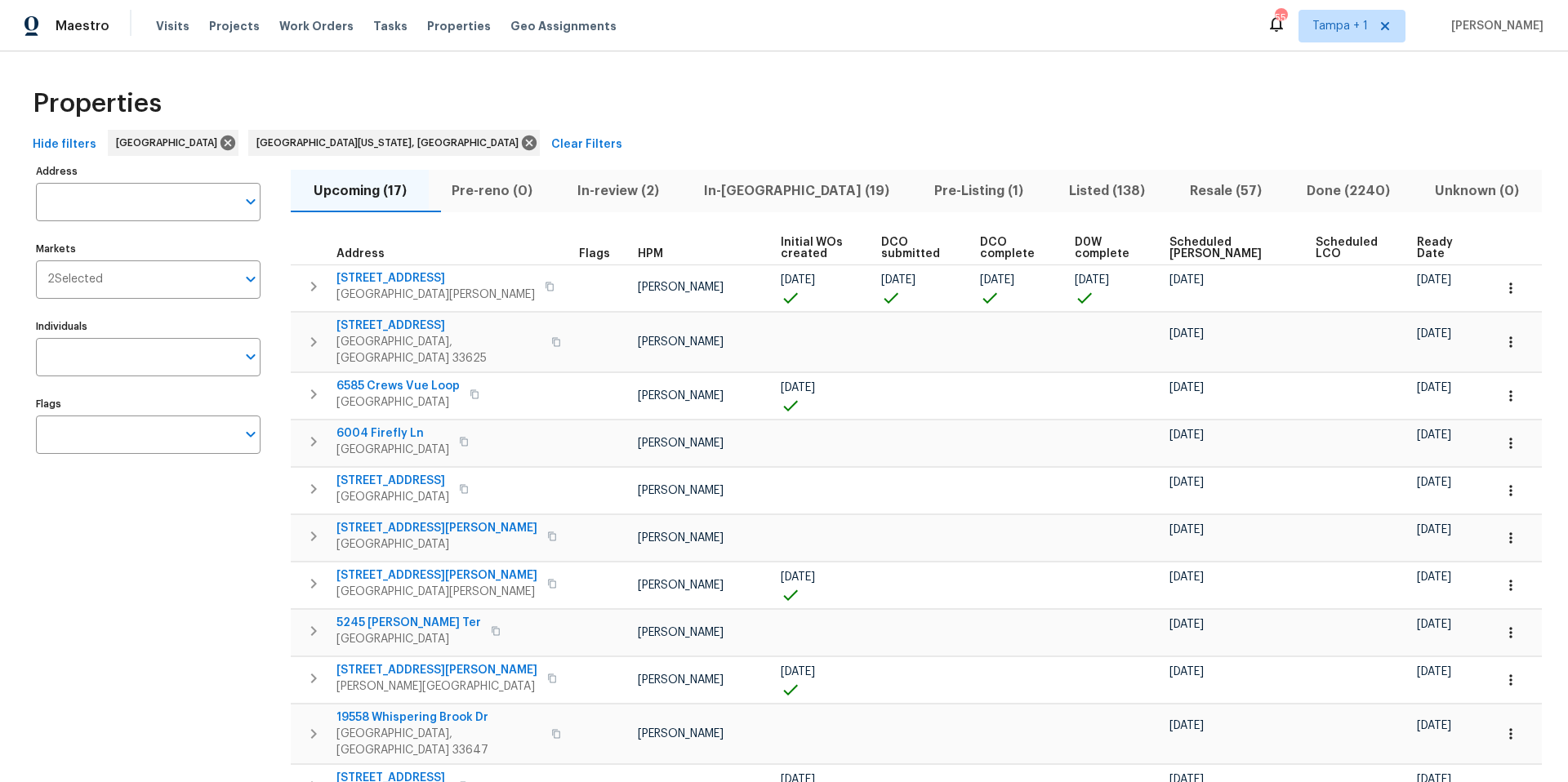
click at [1410, 260] on th "Ready Date" at bounding box center [1448, 248] width 76 height 34
click at [1417, 256] on span "Ready Date" at bounding box center [1441, 248] width 48 height 23
